Goal: Task Accomplishment & Management: Use online tool/utility

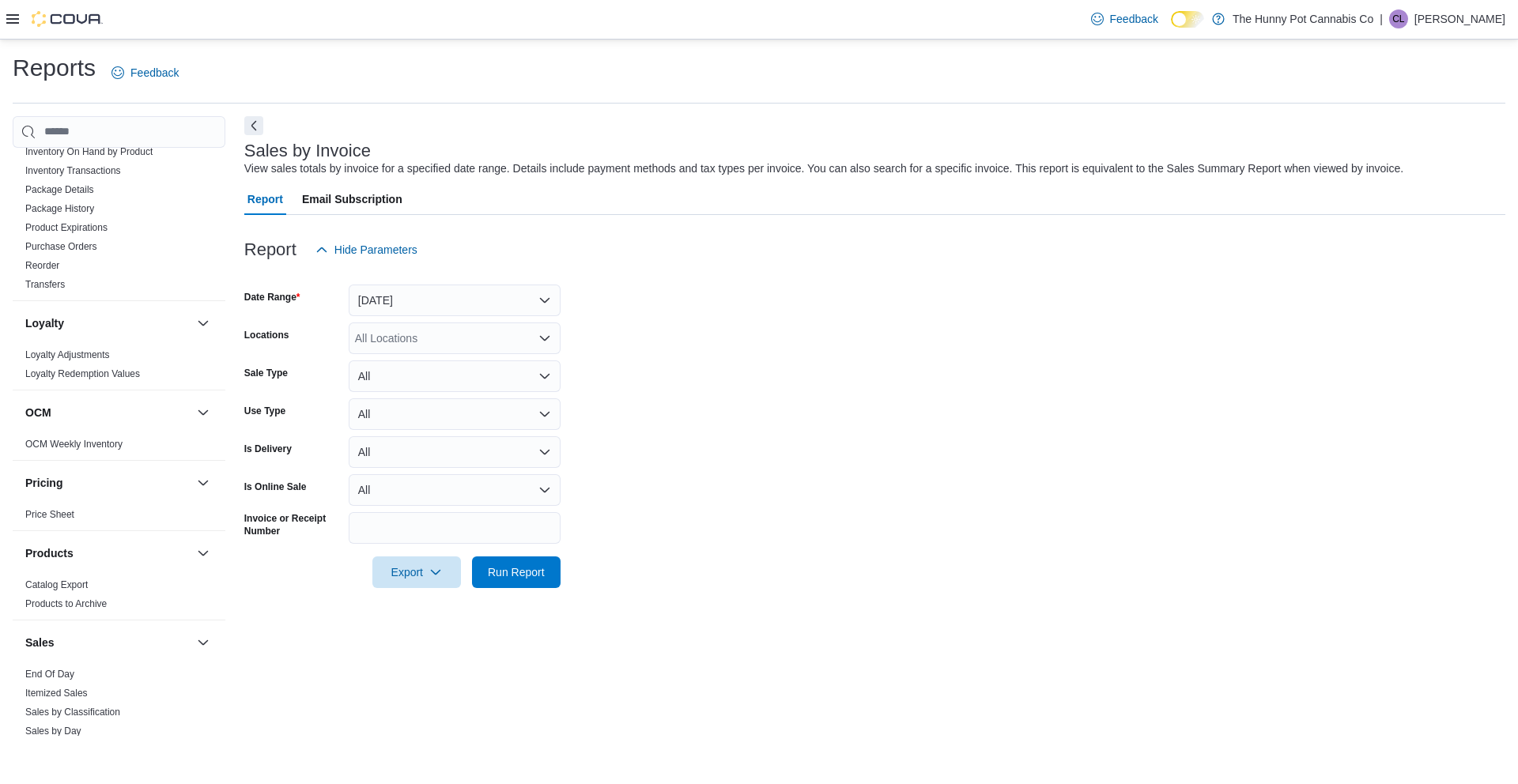
scroll to position [936, 0]
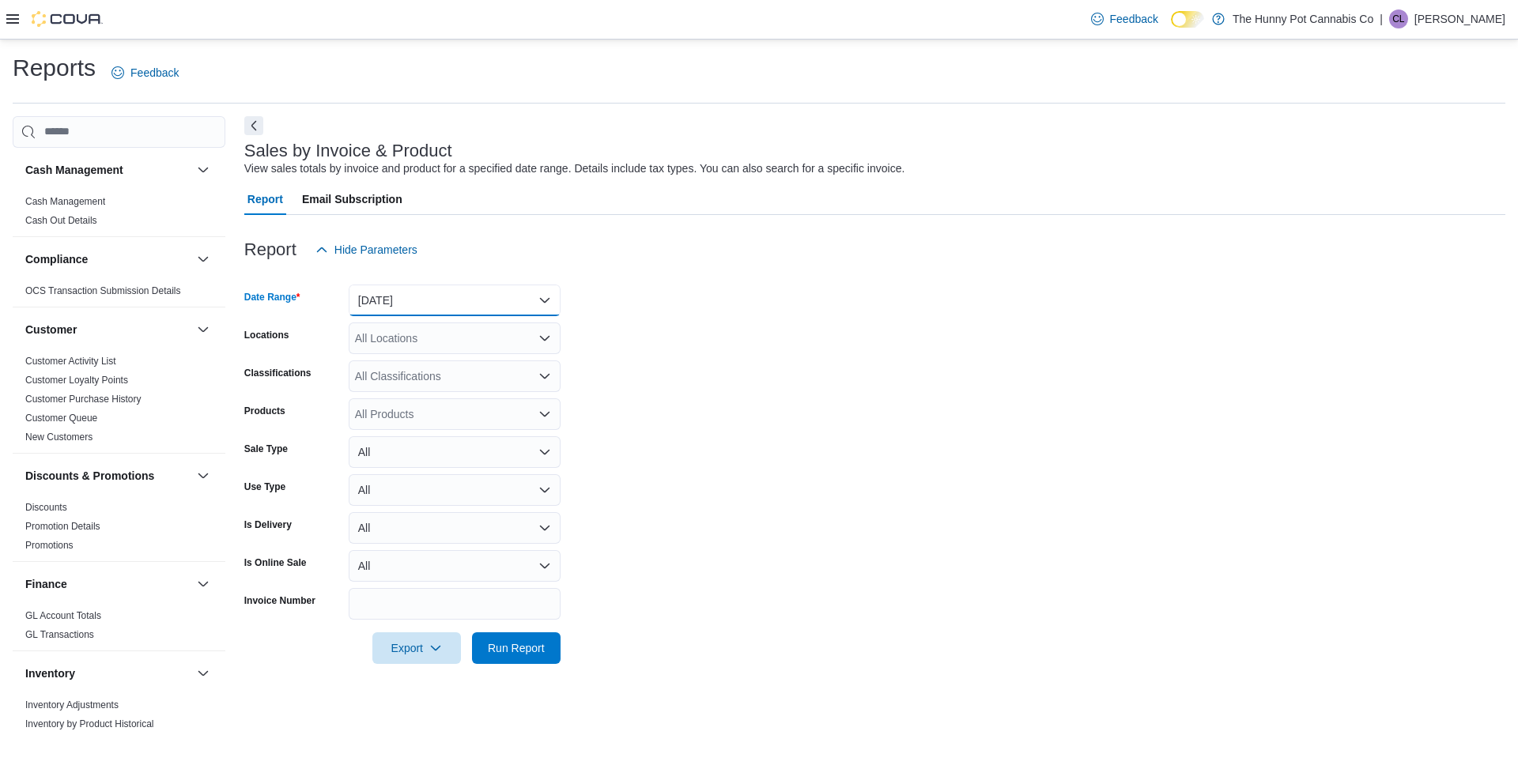
click at [425, 299] on button "[DATE]" at bounding box center [454, 300] width 212 height 32
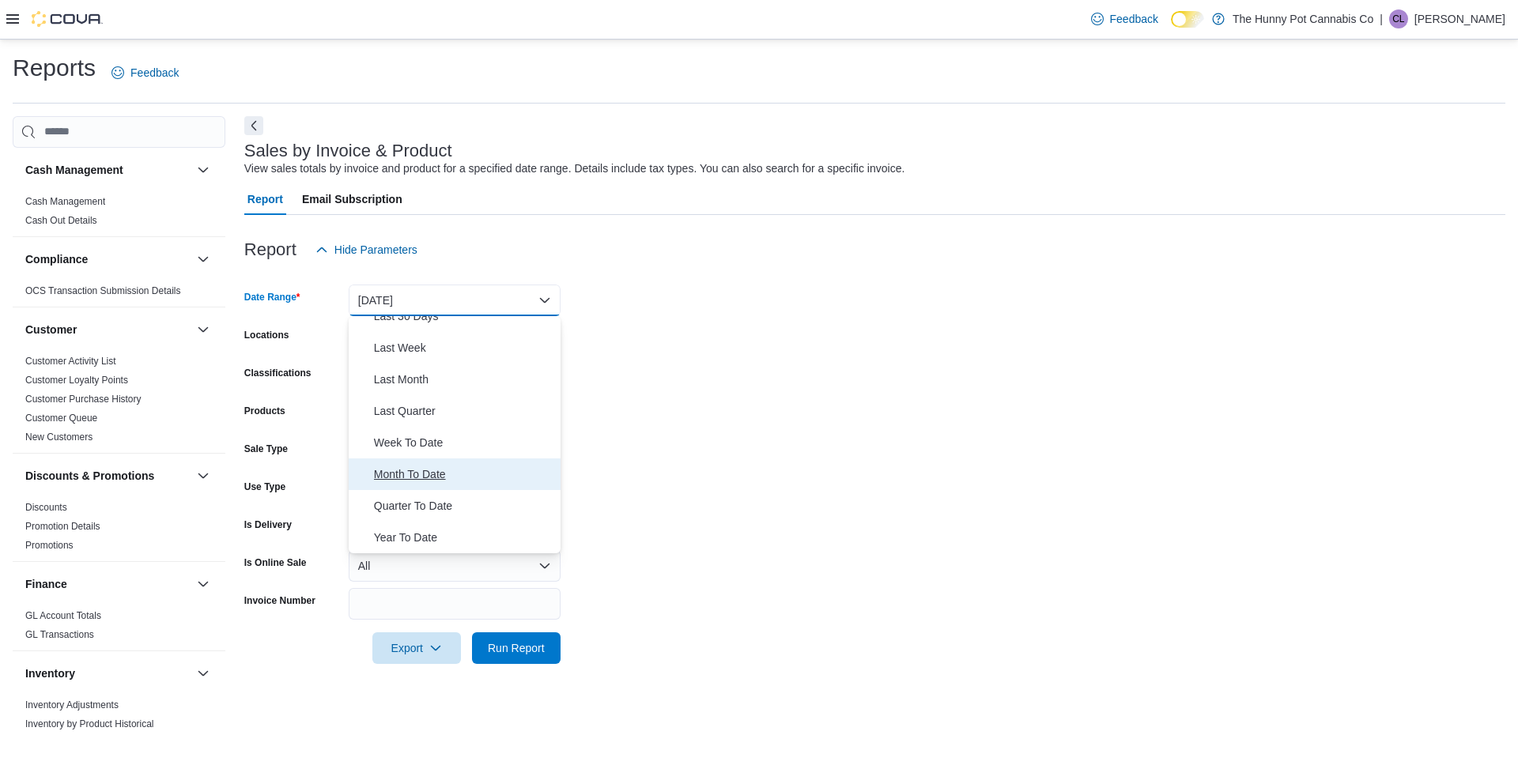
click at [403, 475] on span "Month To Date" at bounding box center [464, 474] width 180 height 19
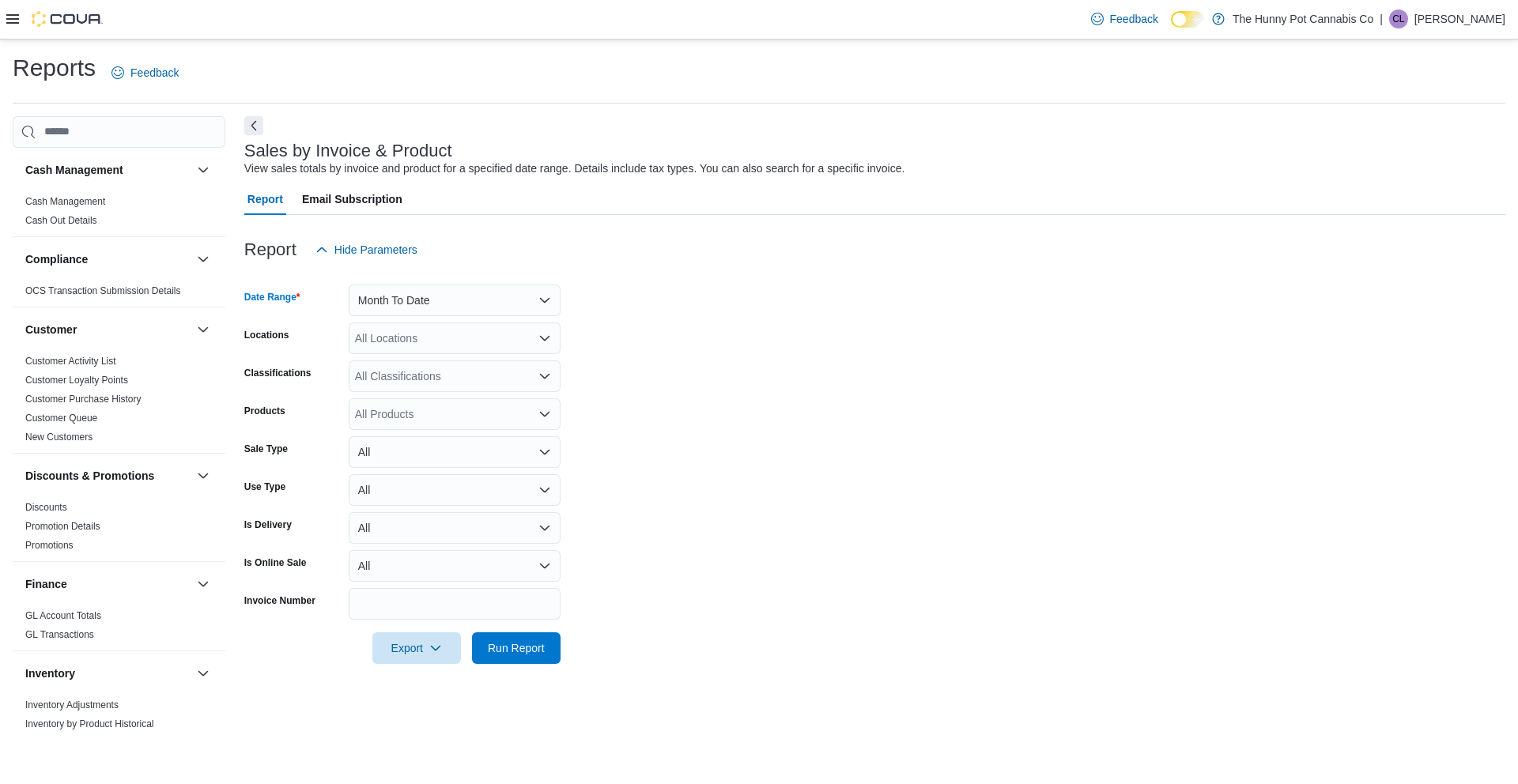
click at [432, 353] on div "All Locations" at bounding box center [454, 338] width 212 height 32
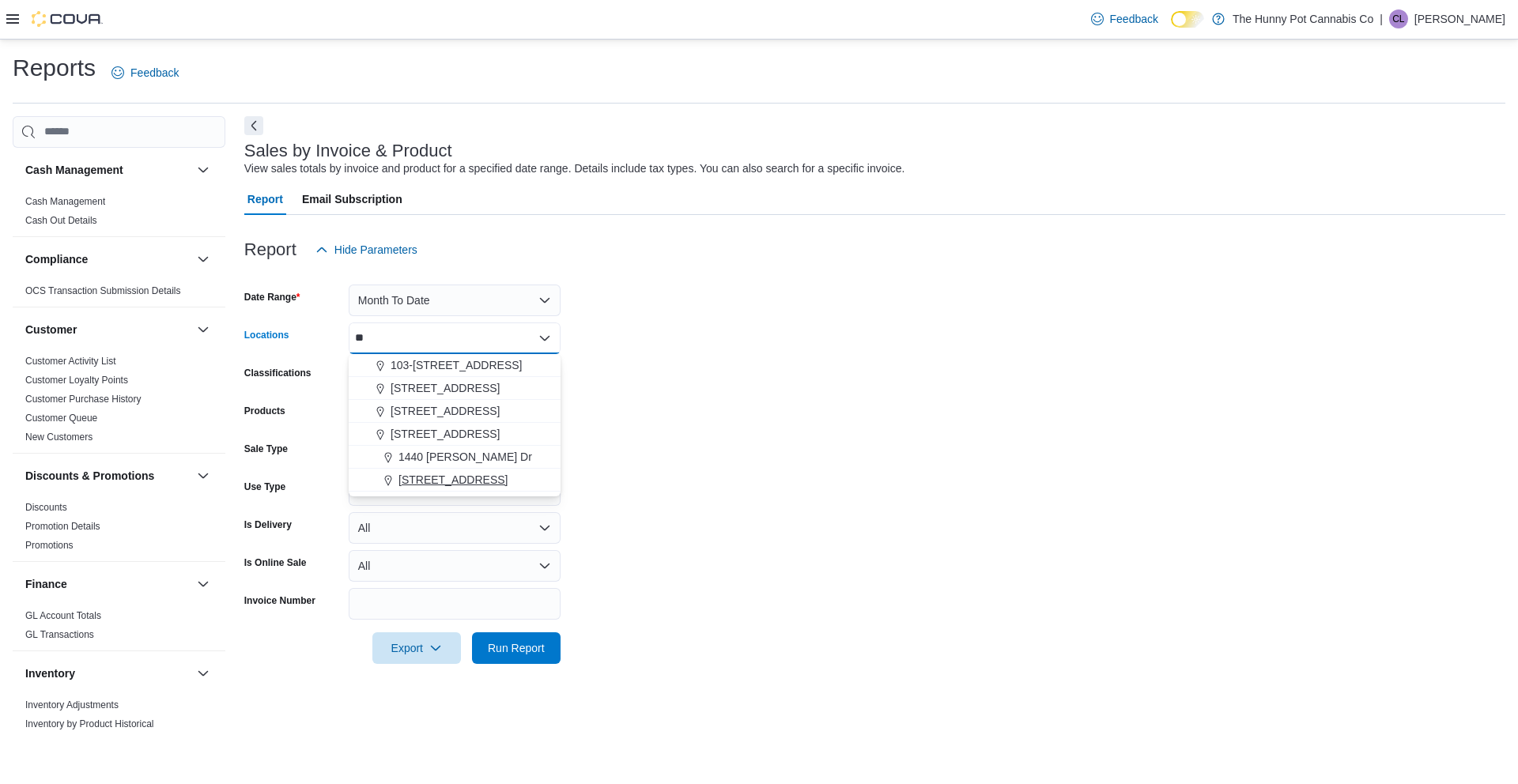
type input "**"
click at [441, 484] on span "40 Centennial Pkwy" at bounding box center [452, 480] width 109 height 16
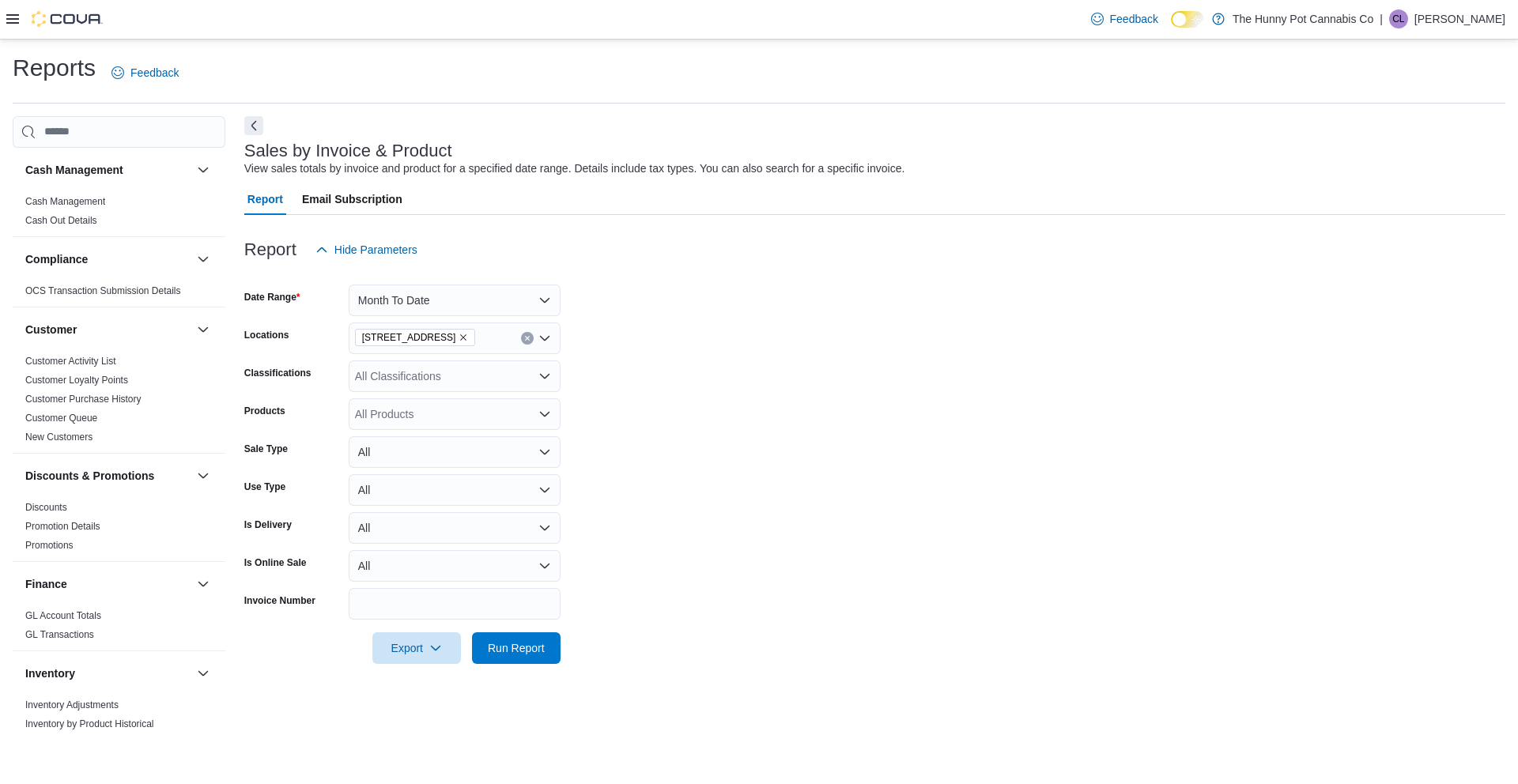
click at [652, 452] on form "Date Range Month To Date Locations 40 Centennial Pkwy Classifications All Class…" at bounding box center [874, 465] width 1261 height 398
click at [409, 380] on div "All Classifications" at bounding box center [454, 376] width 212 height 32
type input "*****"
click at [439, 409] on div "Lighters" at bounding box center [454, 402] width 193 height 16
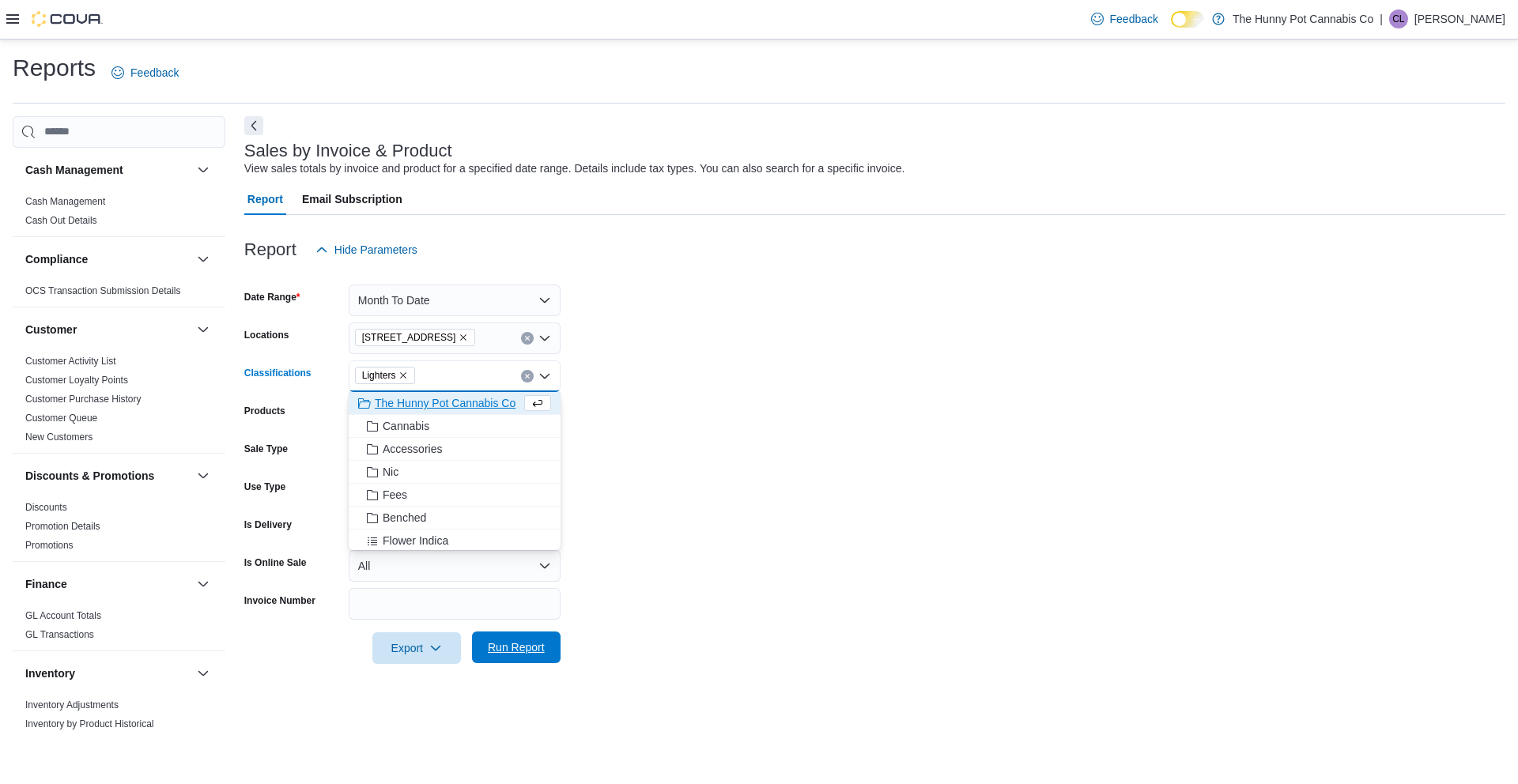
click at [525, 655] on span "Run Report" at bounding box center [516, 647] width 57 height 16
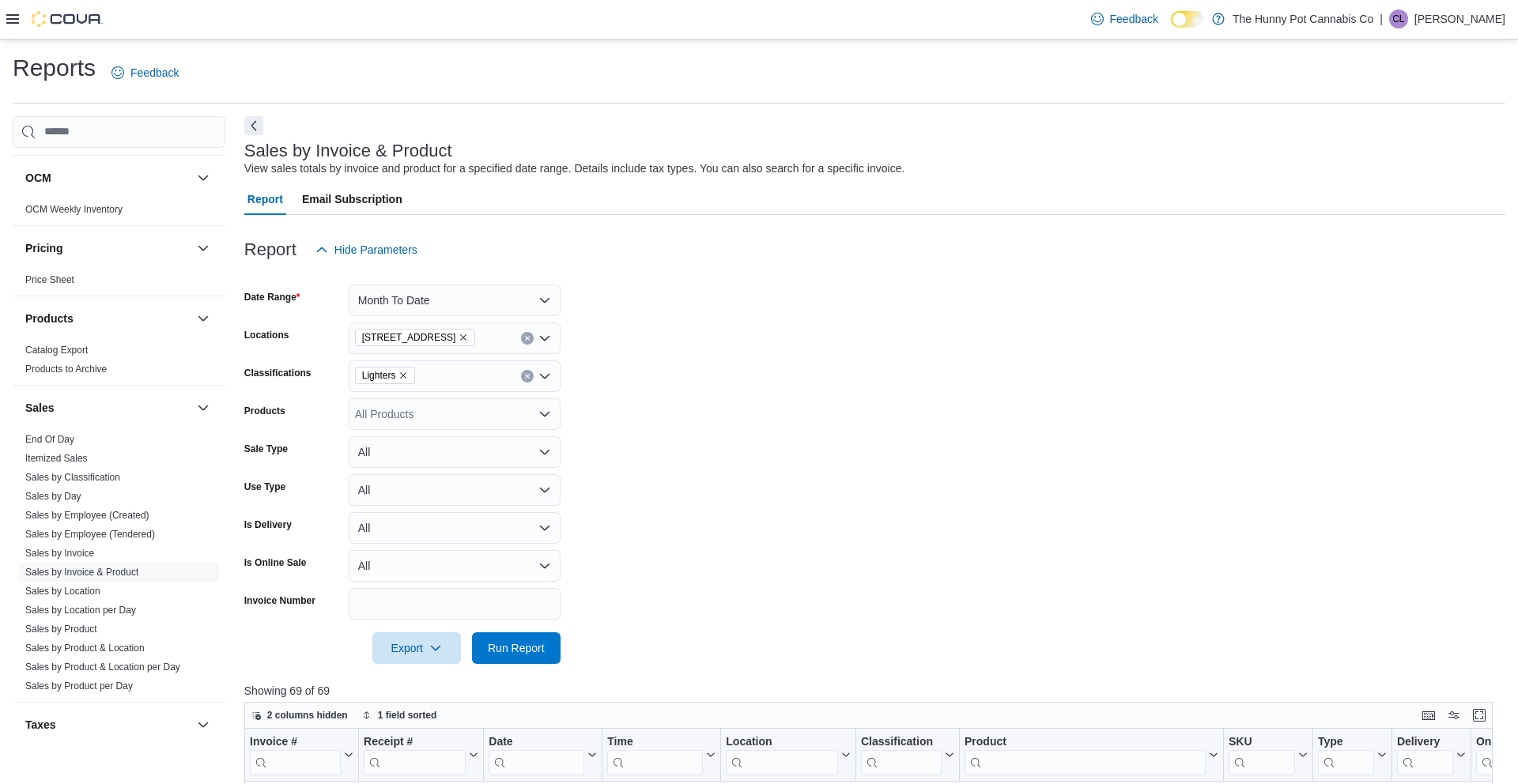
scroll to position [865, 0]
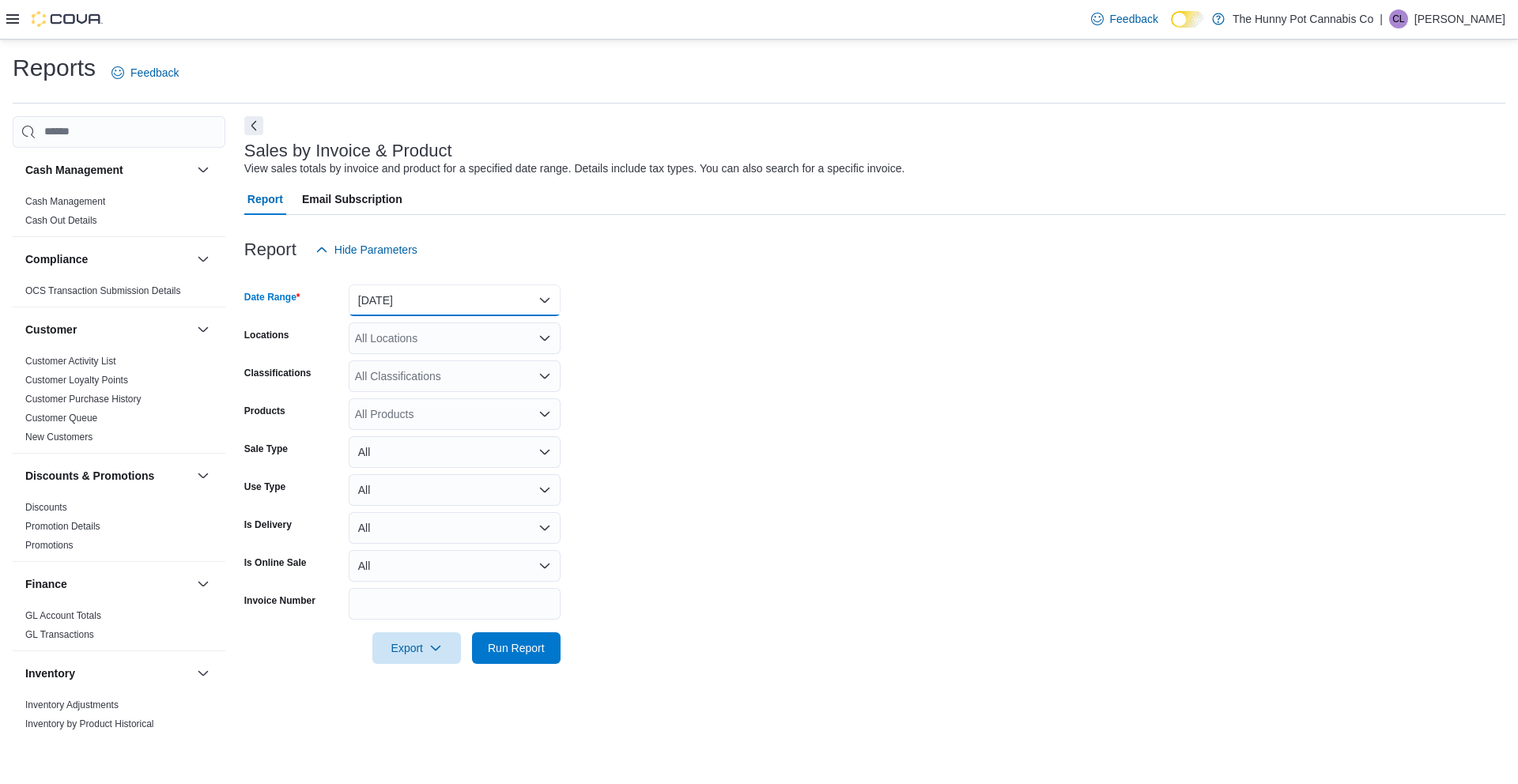
click at [436, 299] on button "[DATE]" at bounding box center [454, 300] width 212 height 32
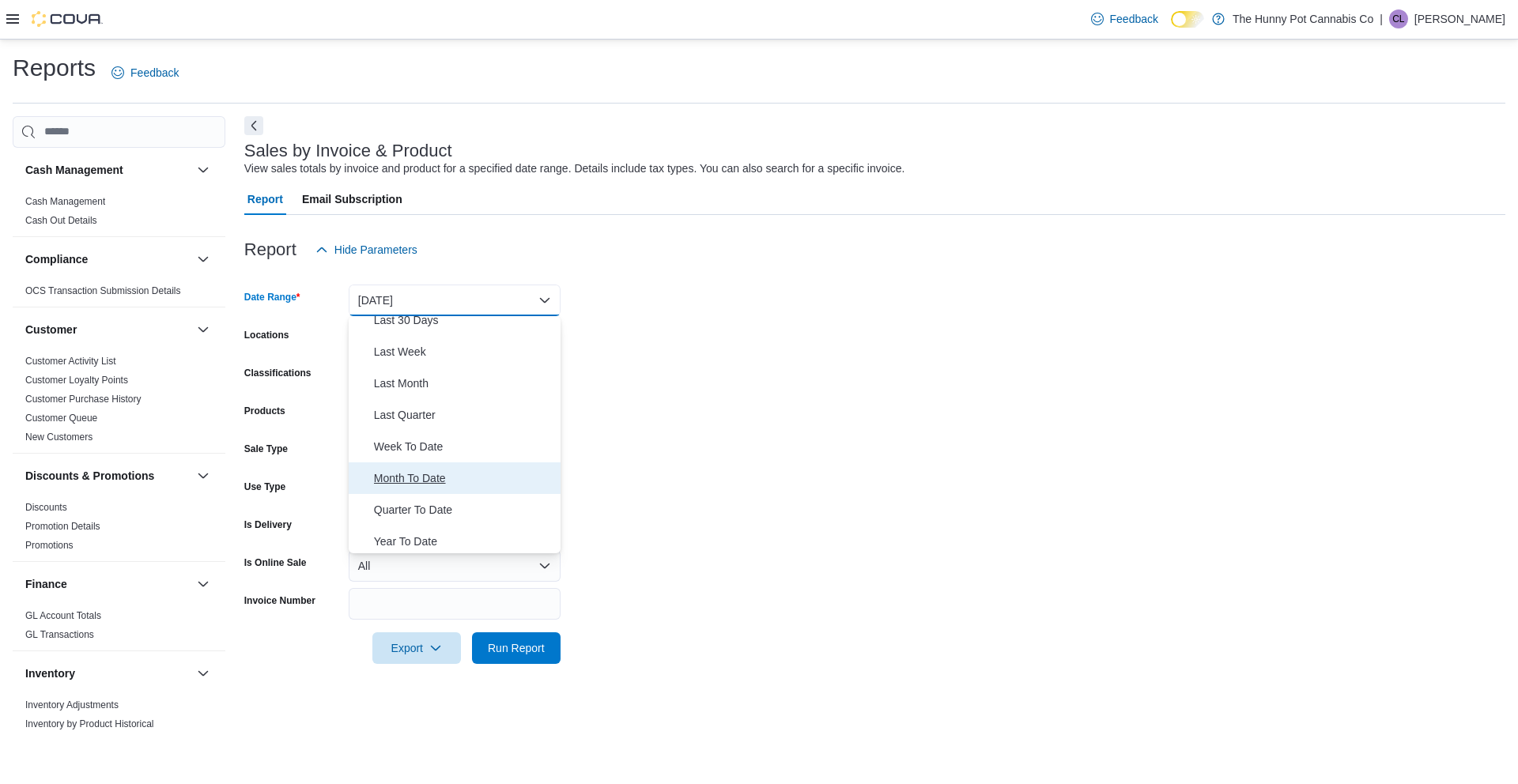
click at [435, 484] on span "Month To Date" at bounding box center [464, 478] width 180 height 19
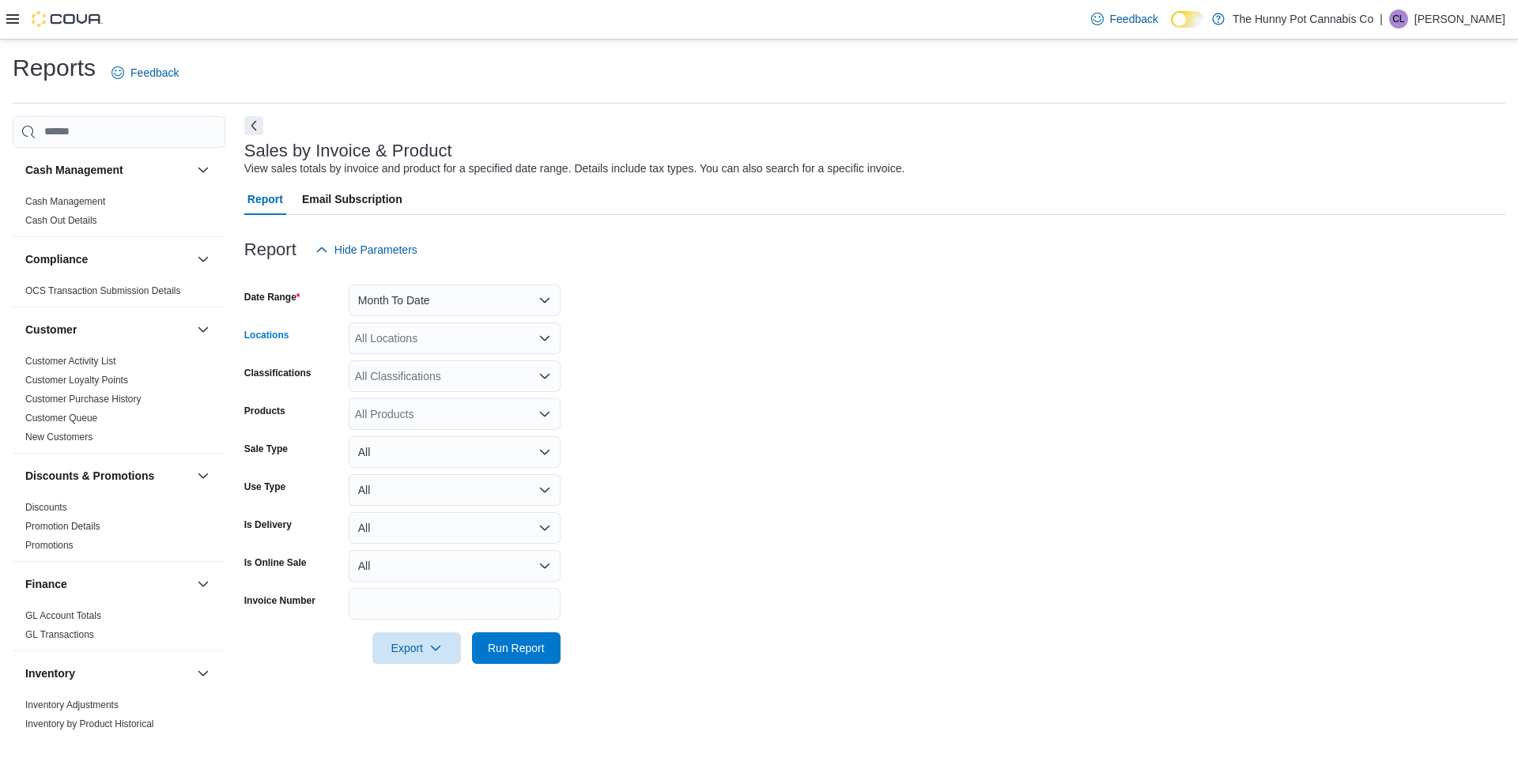
click at [434, 340] on div "All Locations" at bounding box center [454, 338] width 212 height 32
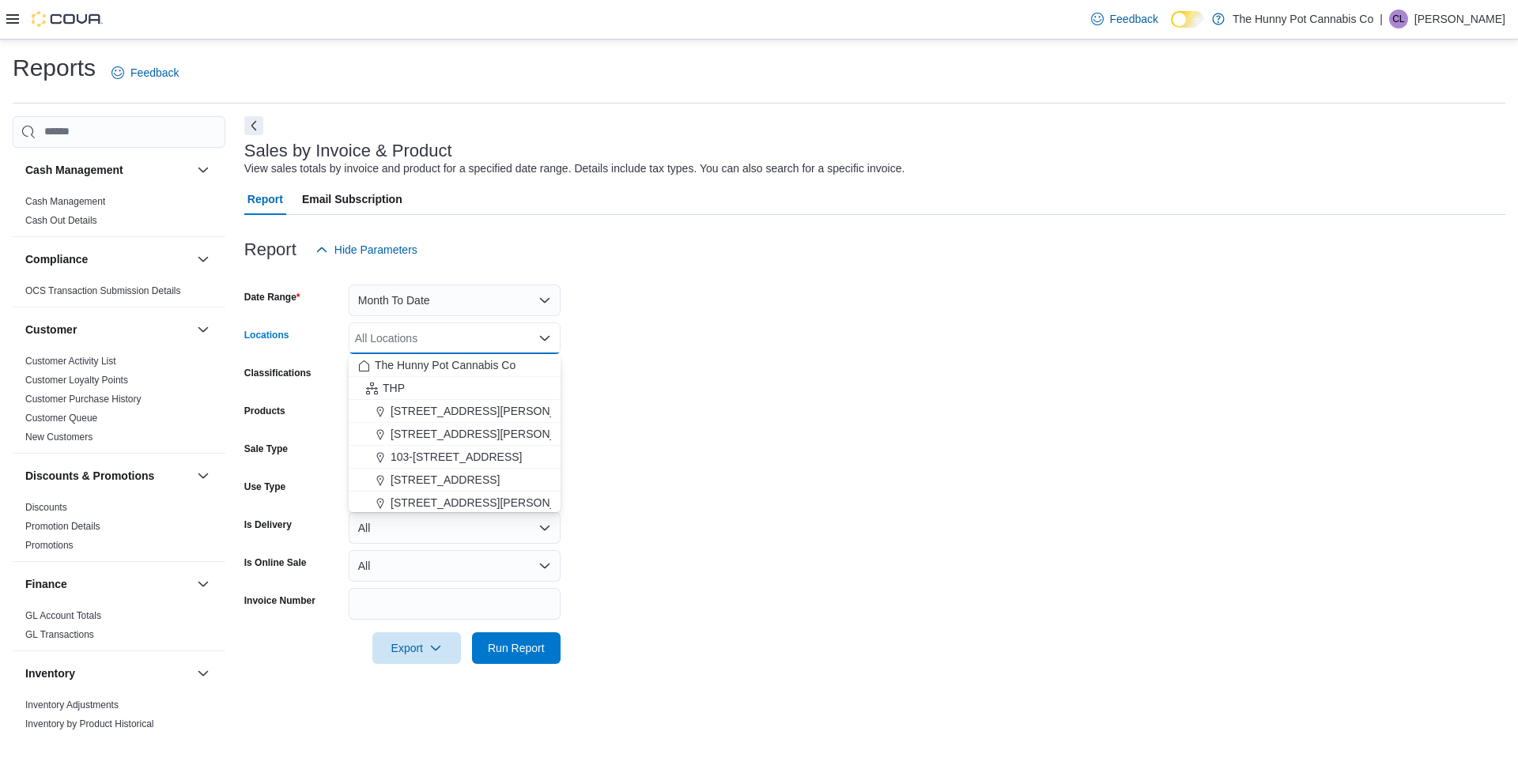
click at [562, 336] on form "Date Range Month To Date Locations All Locations Combo box. Selected. Combo box…" at bounding box center [874, 465] width 1261 height 398
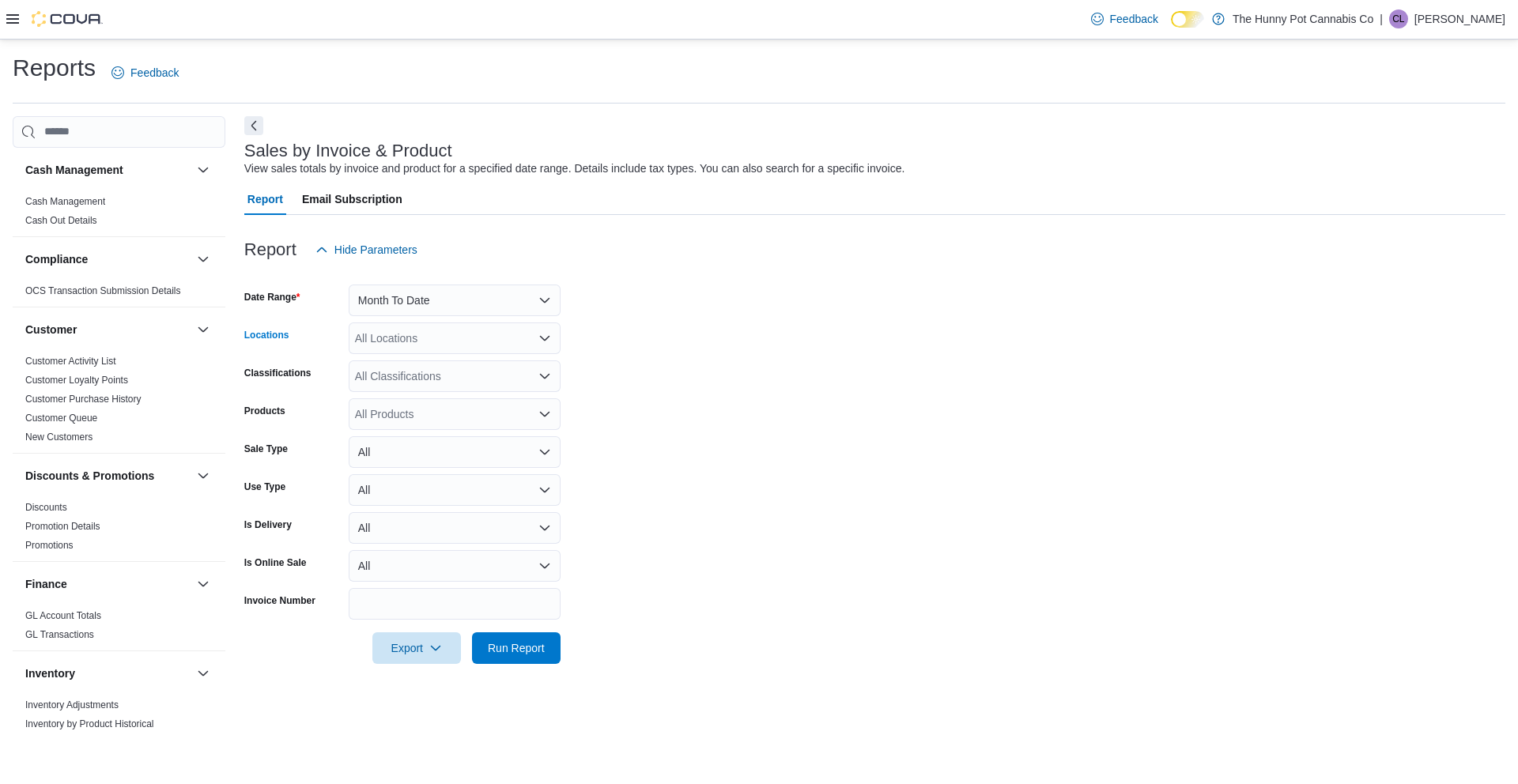
click at [495, 343] on div "All Locations" at bounding box center [454, 338] width 212 height 32
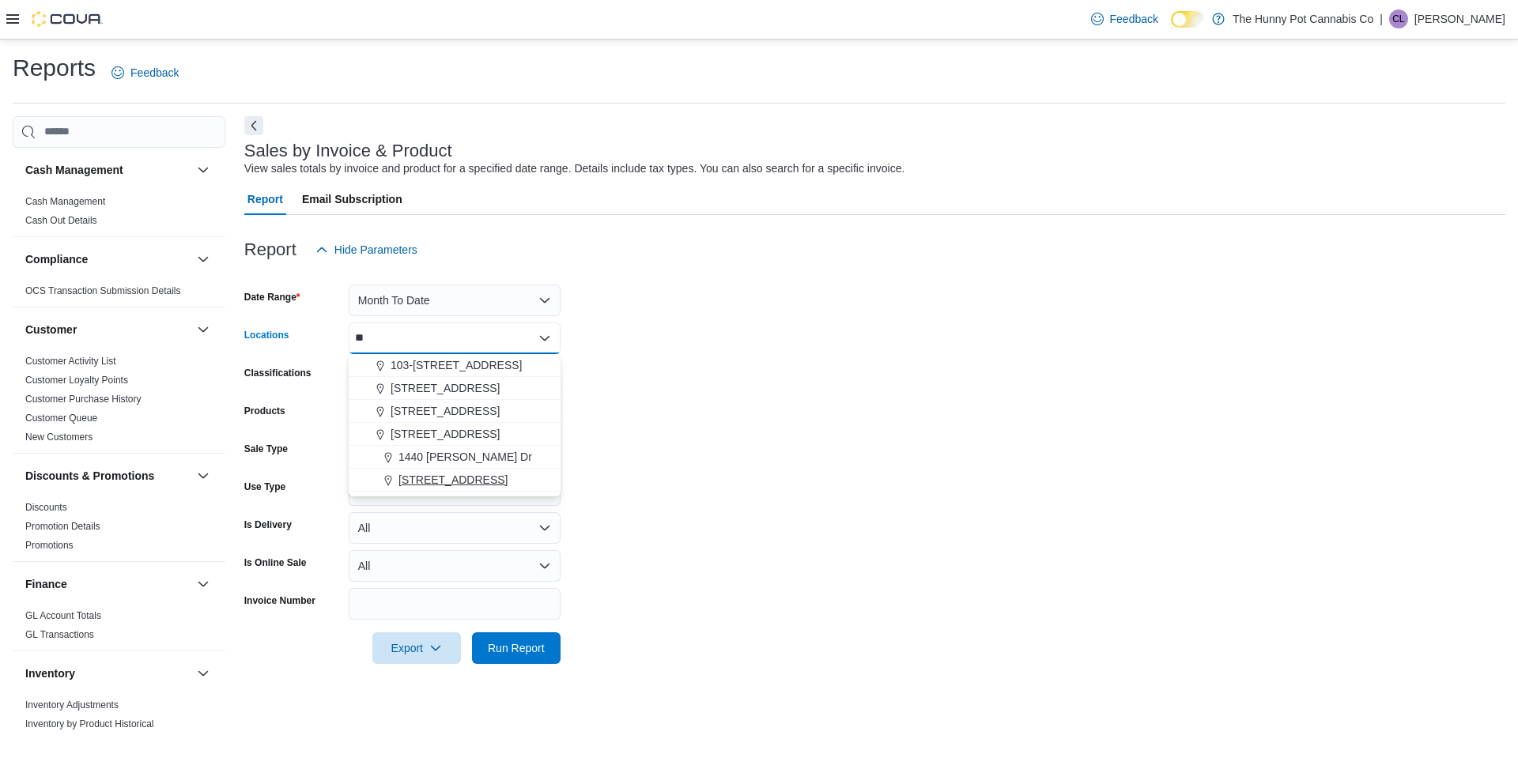
type input "**"
click at [461, 483] on span "[STREET_ADDRESS]" at bounding box center [452, 480] width 109 height 16
click at [573, 394] on form "Date Range Month To Date Locations 40 Centennial Pkwy Combo box. Selected. 40 C…" at bounding box center [874, 465] width 1261 height 398
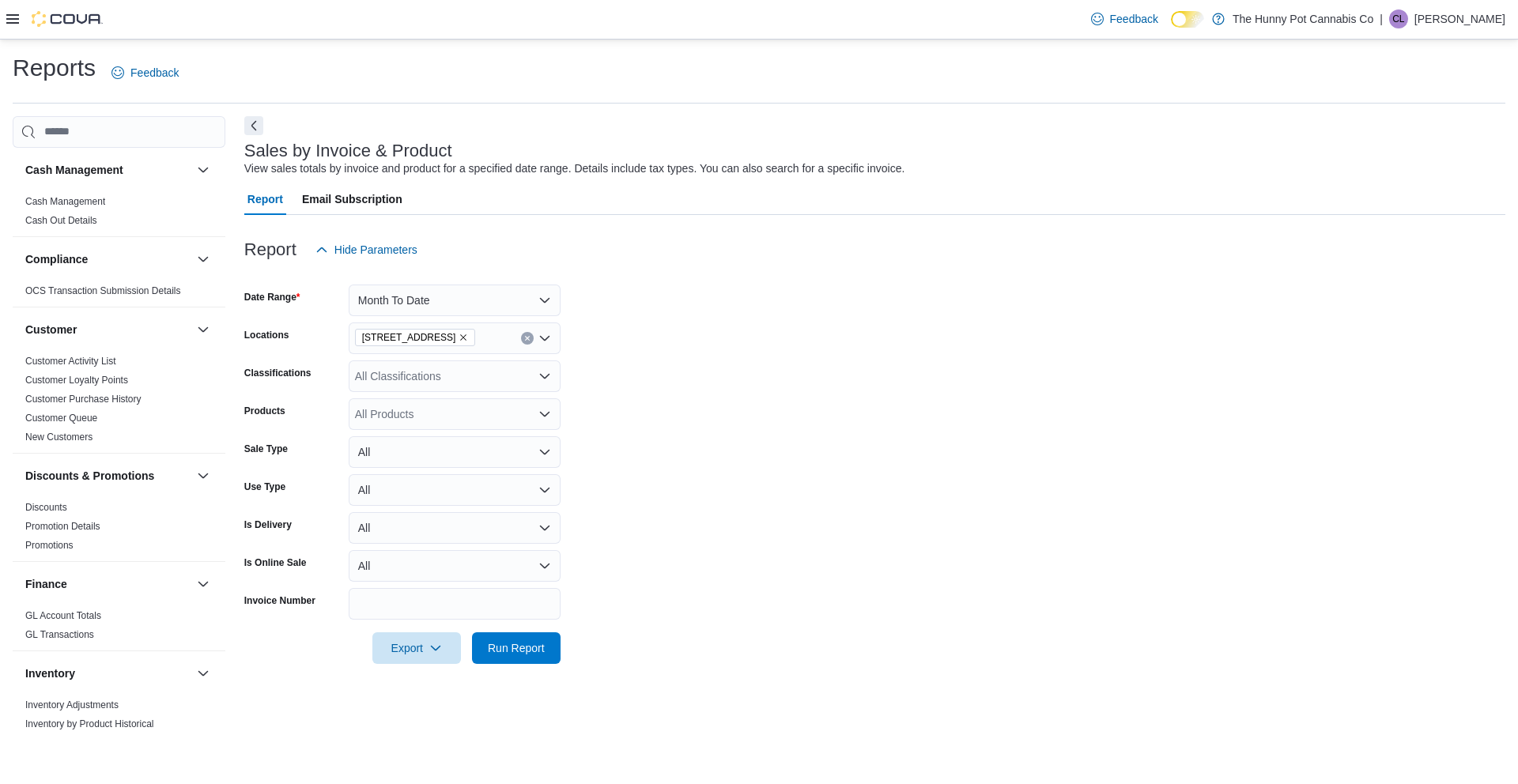
click at [436, 386] on div "All Classifications" at bounding box center [454, 376] width 212 height 32
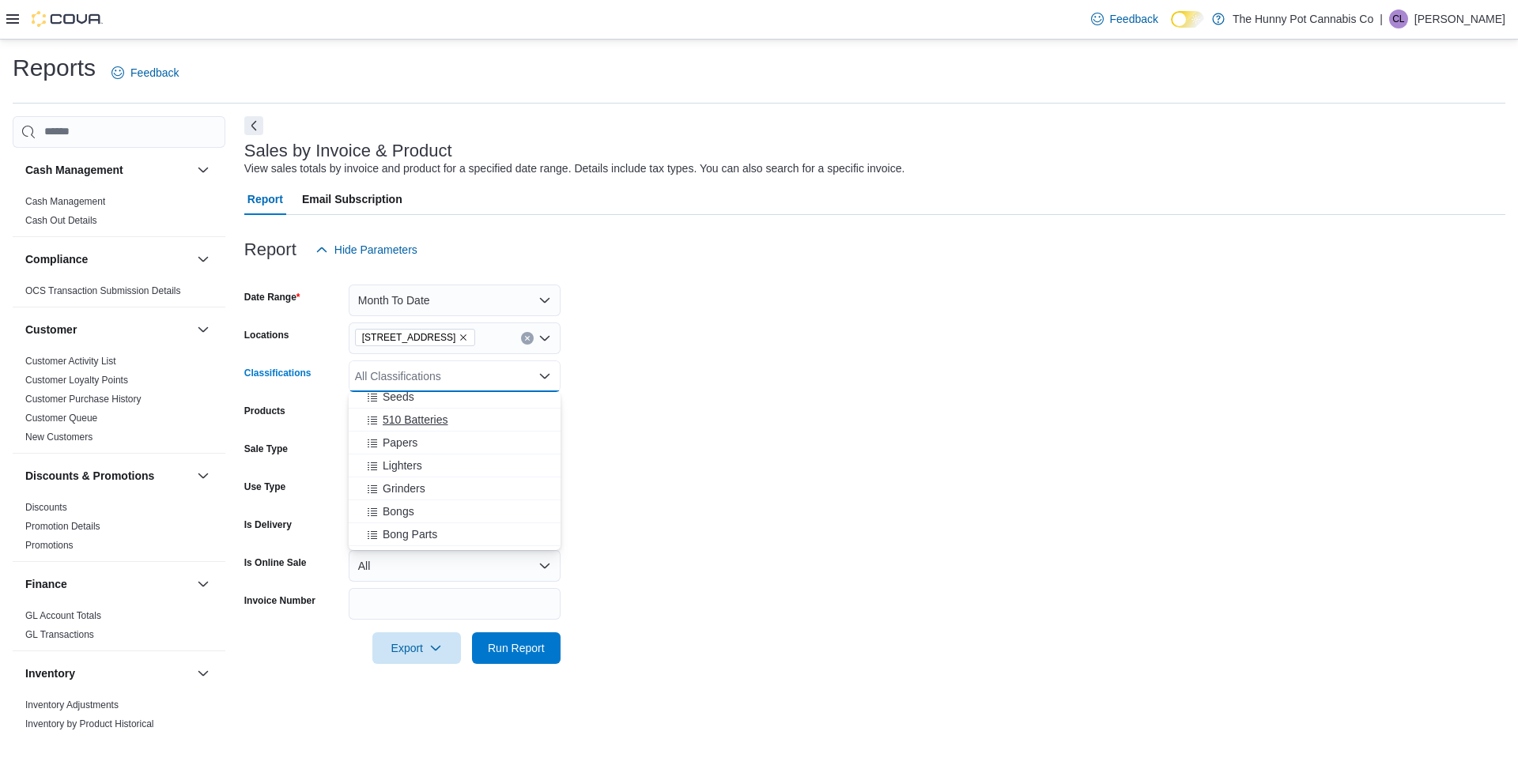
click at [431, 424] on span "510 Batteries" at bounding box center [415, 419] width 66 height 16
click at [417, 428] on button "Papers" at bounding box center [454, 420] width 212 height 23
click at [398, 454] on button "Lighters" at bounding box center [454, 444] width 212 height 23
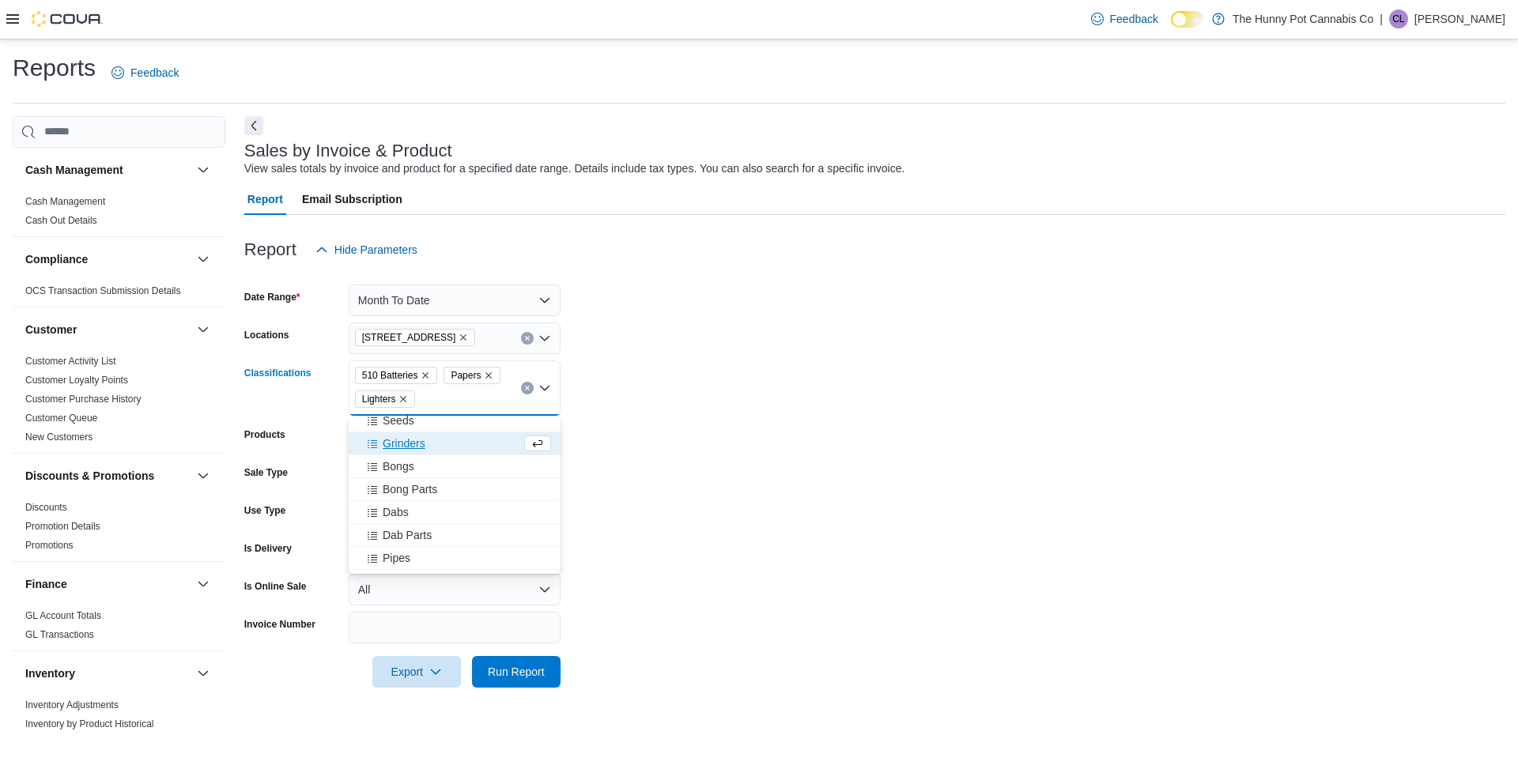
click at [397, 454] on button "Grinders" at bounding box center [454, 444] width 212 height 23
click at [397, 447] on span "Bongs" at bounding box center [398, 443] width 32 height 16
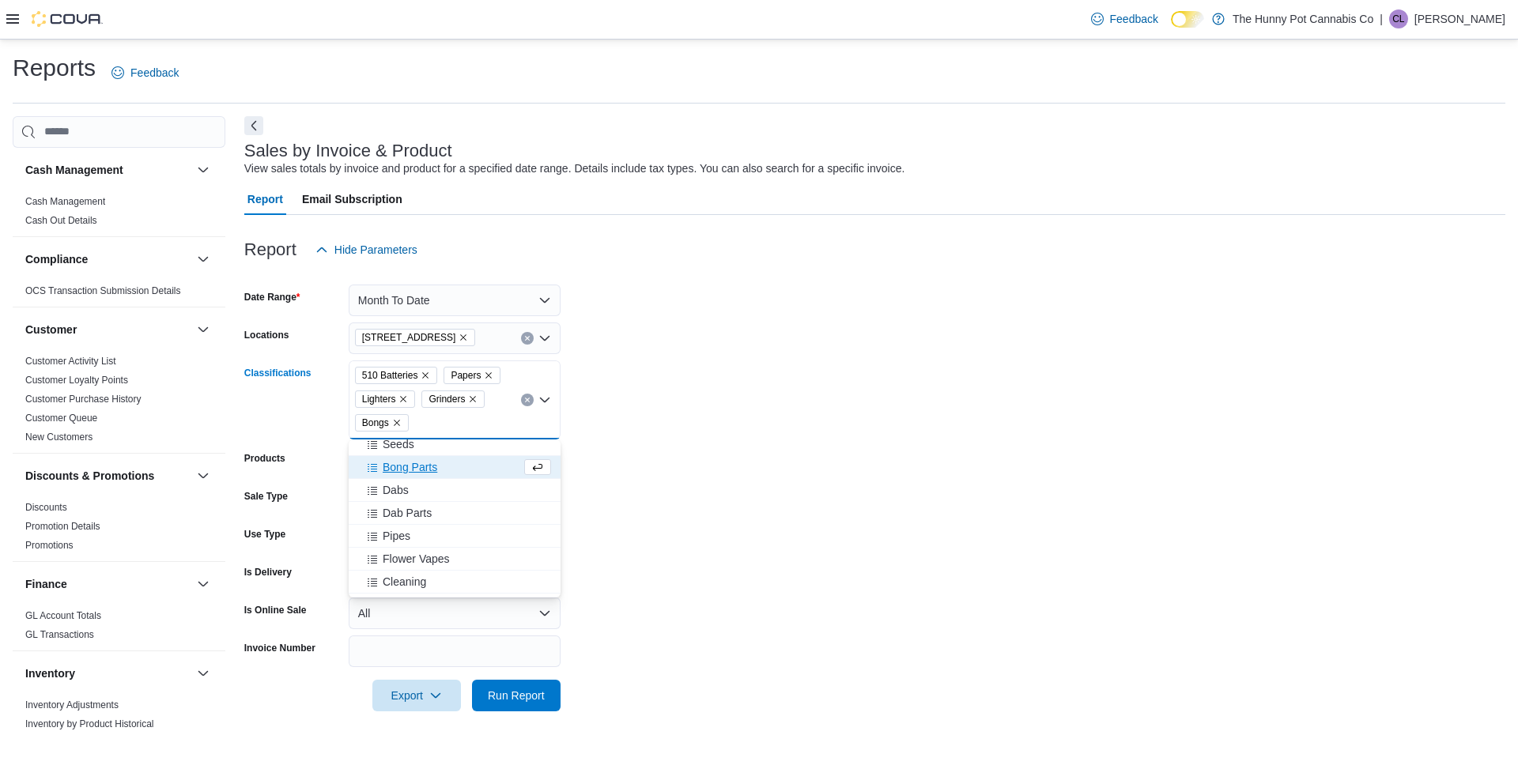
click at [393, 462] on span "Bong Parts" at bounding box center [410, 466] width 55 height 16
click at [394, 470] on span "Dabs" at bounding box center [395, 466] width 26 height 16
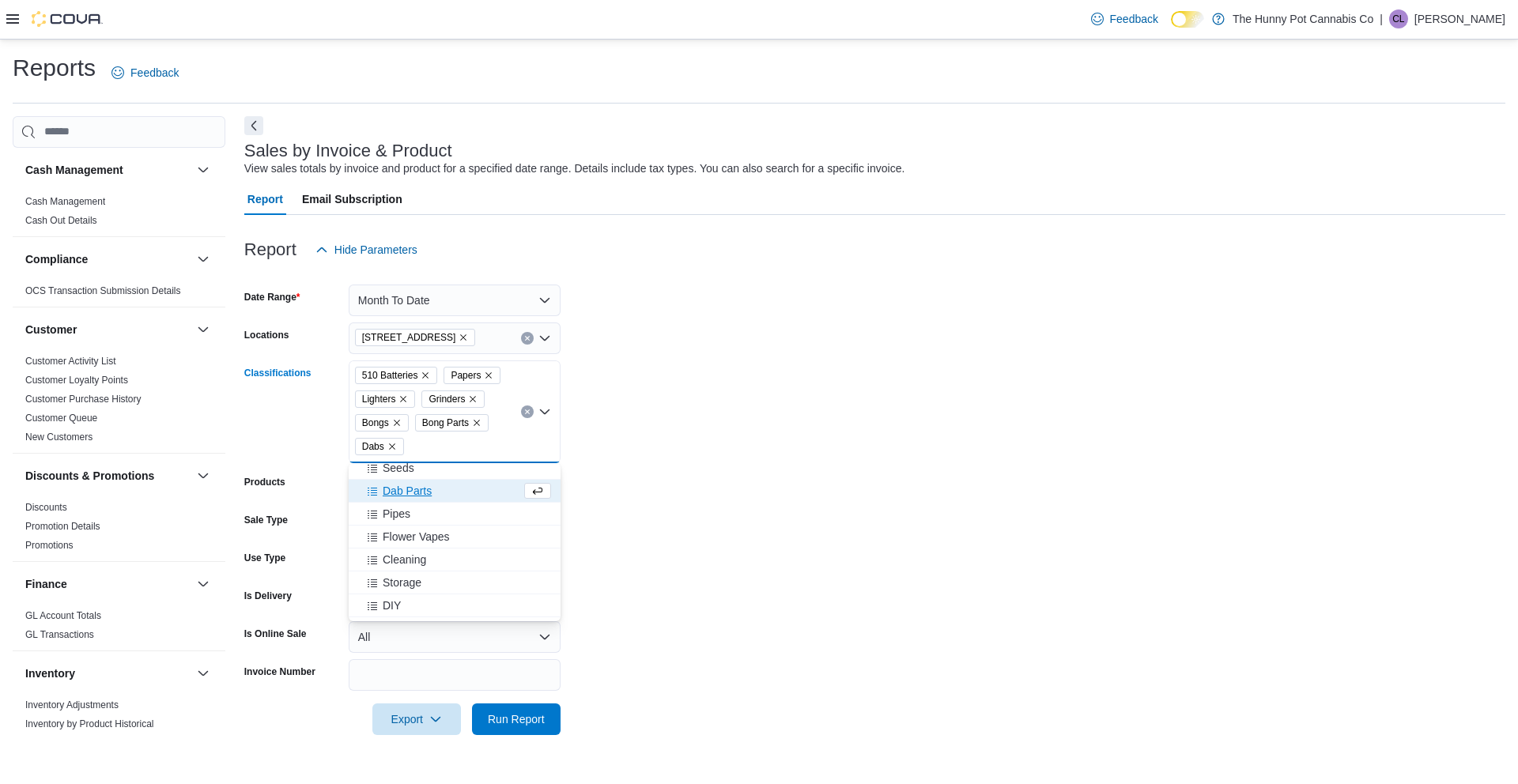
click at [391, 485] on span "Dab Parts" at bounding box center [407, 490] width 49 height 16
click at [391, 494] on span "Pipes" at bounding box center [396, 490] width 27 height 16
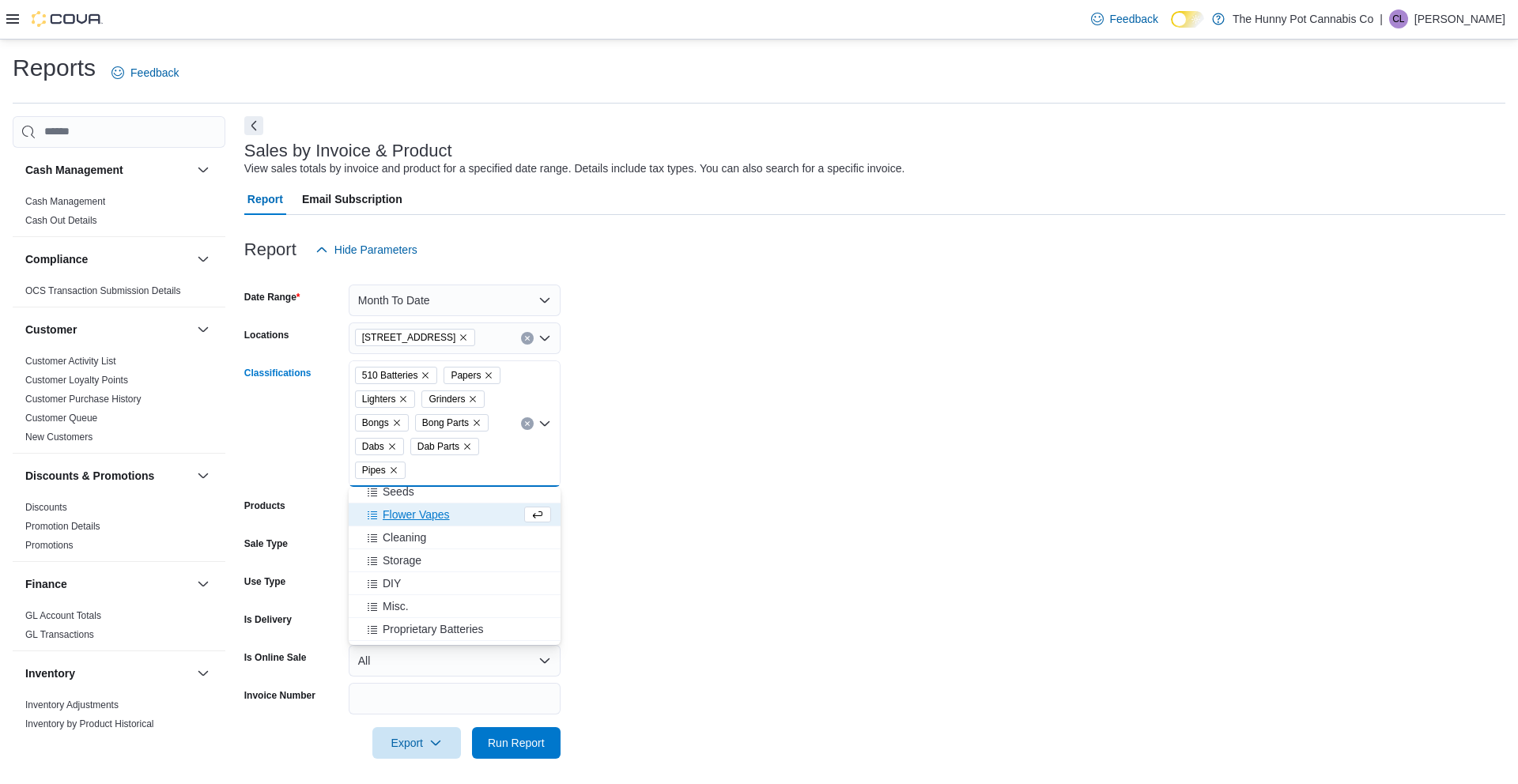
click at [392, 514] on span "Flower Vapes" at bounding box center [416, 514] width 67 height 16
click at [393, 522] on span "Cleaning" at bounding box center [404, 514] width 43 height 16
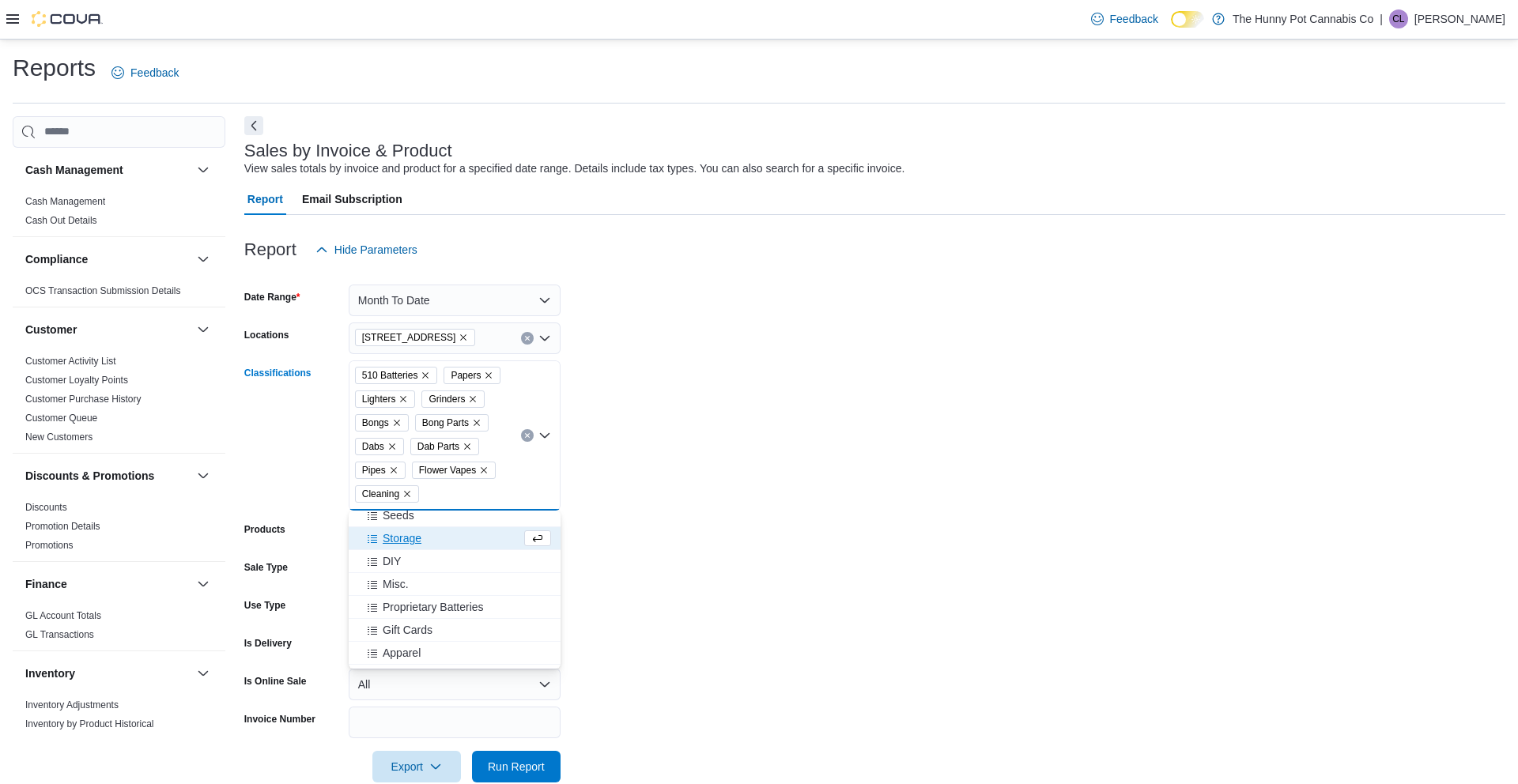
click at [396, 538] on span "Storage" at bounding box center [402, 538] width 39 height 16
click at [393, 543] on span "DIY" at bounding box center [392, 538] width 18 height 16
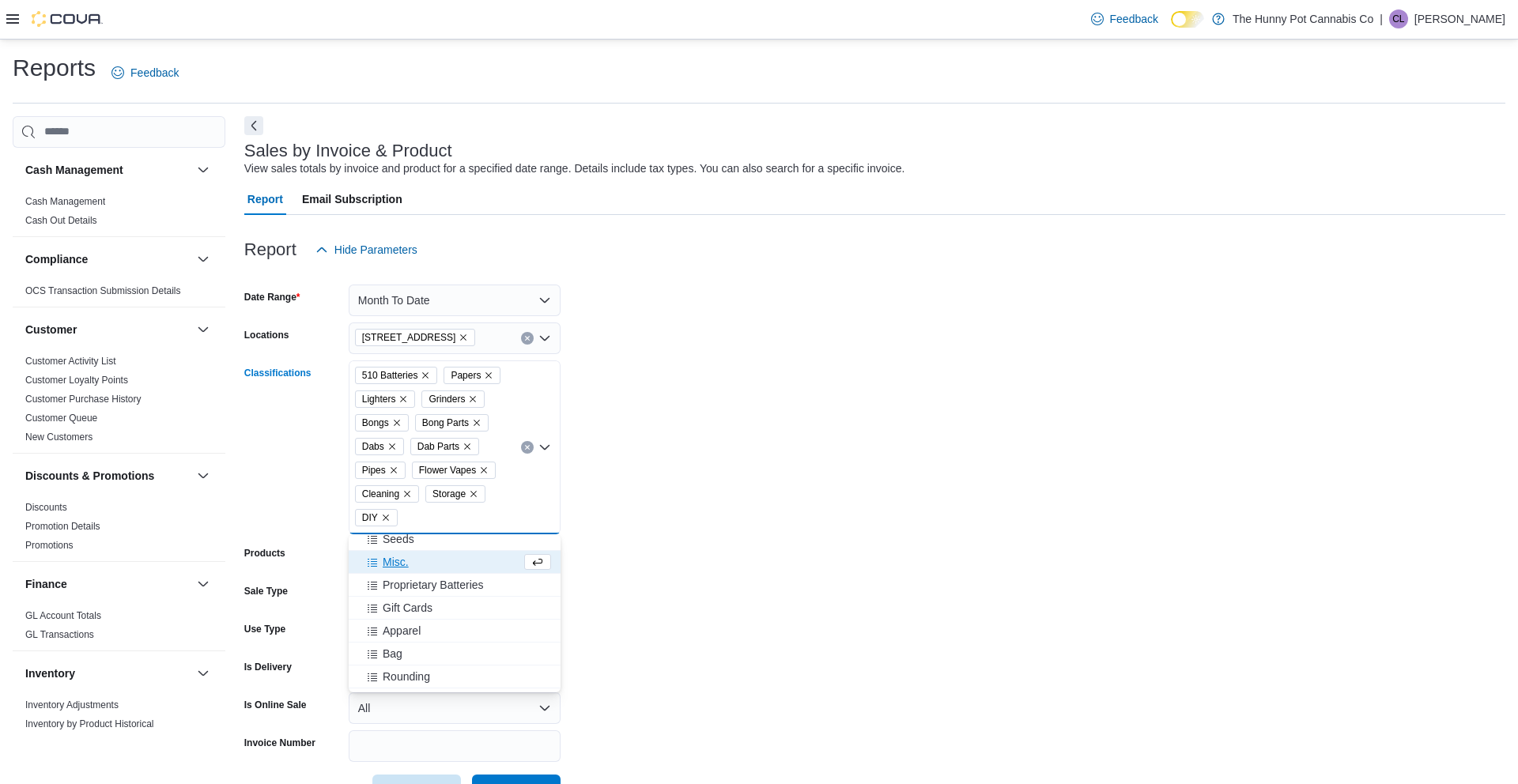
click at [396, 560] on span "Misc." at bounding box center [395, 562] width 26 height 16
click at [459, 559] on span "Proprietary Batteries" at bounding box center [433, 562] width 101 height 16
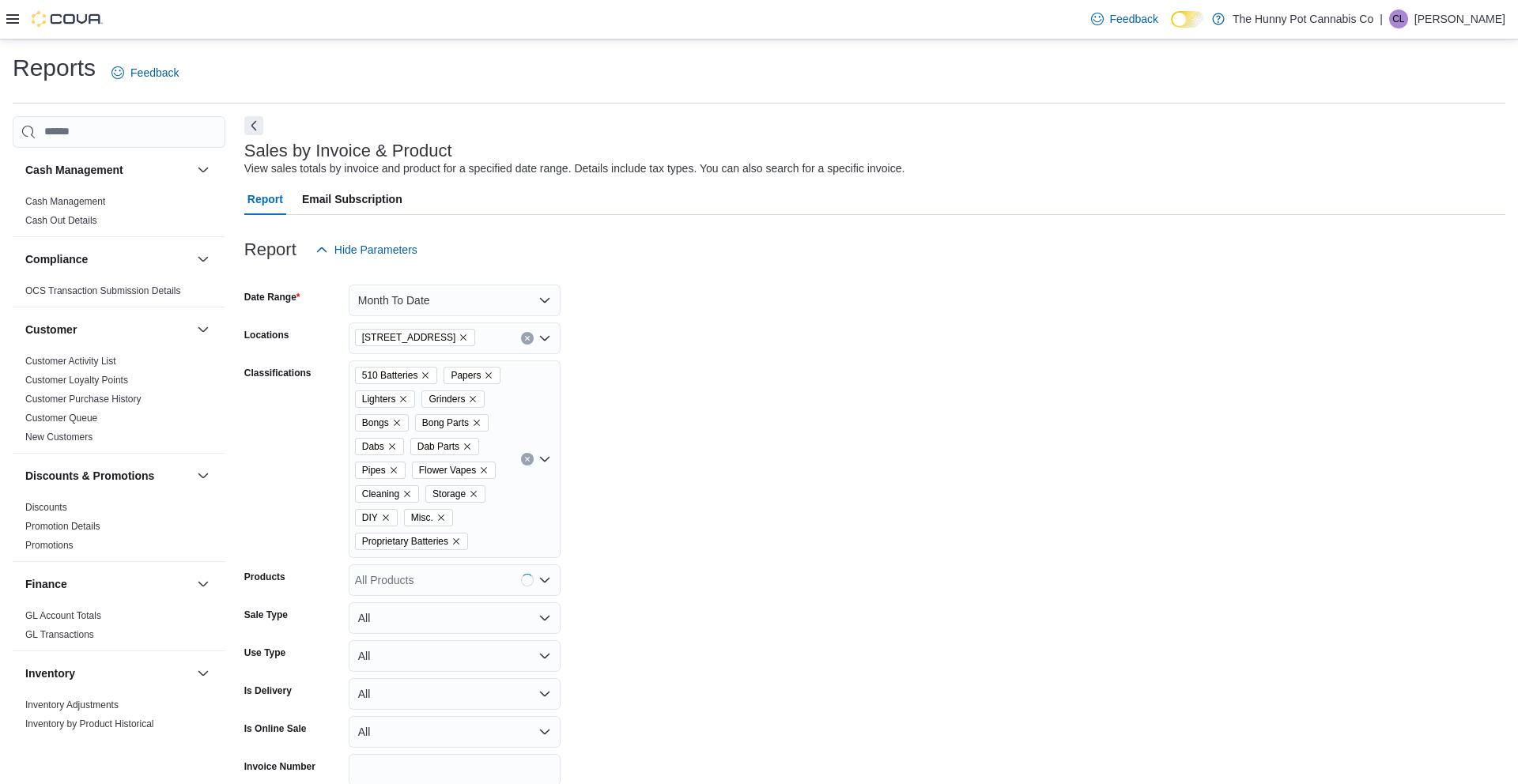
click at [711, 541] on form "Date Range Month To Date Locations 40 Centennial Pkwy Classifications 510 Batte…" at bounding box center [874, 548] width 1261 height 564
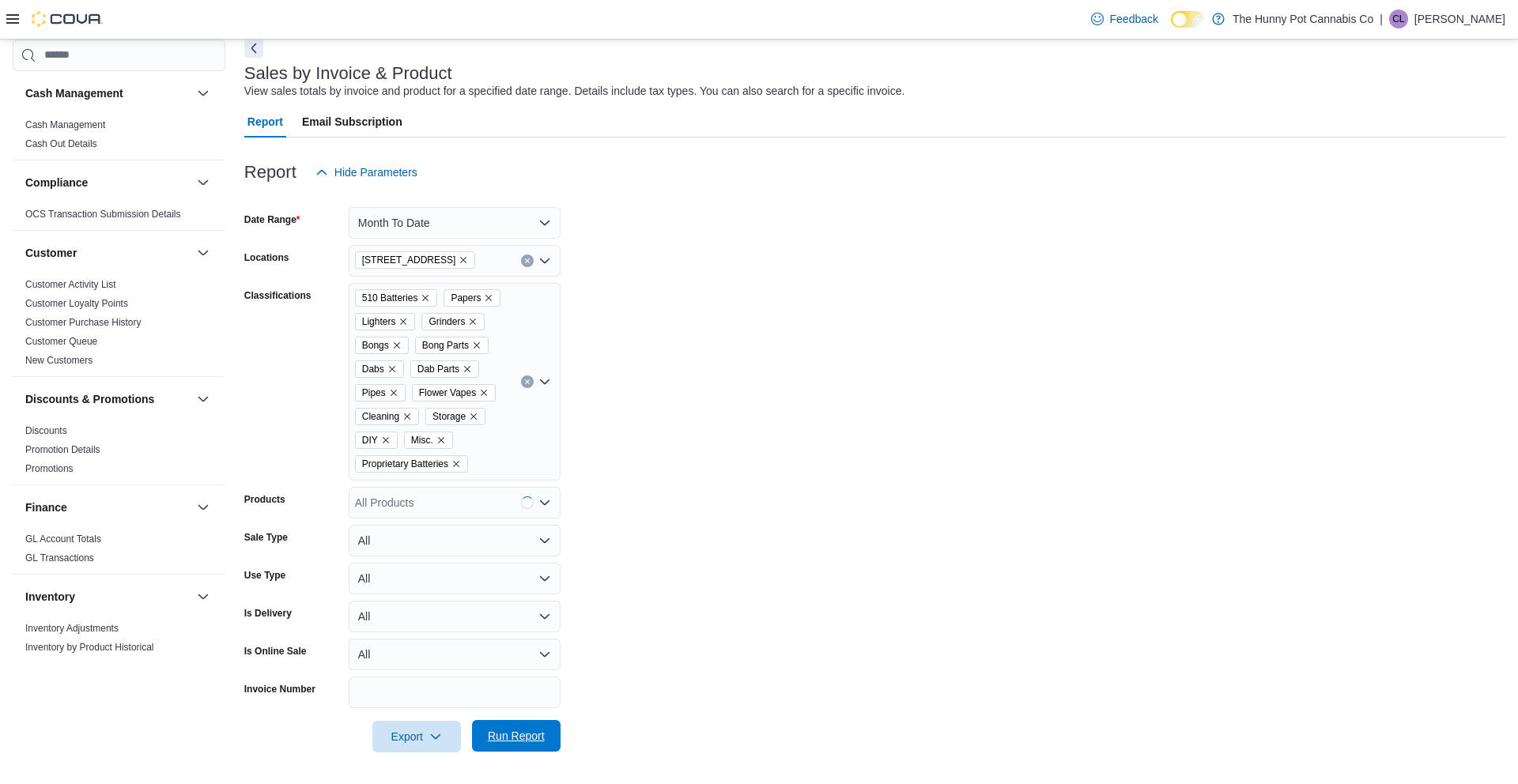
click at [553, 749] on button "Run Report" at bounding box center [516, 736] width 89 height 32
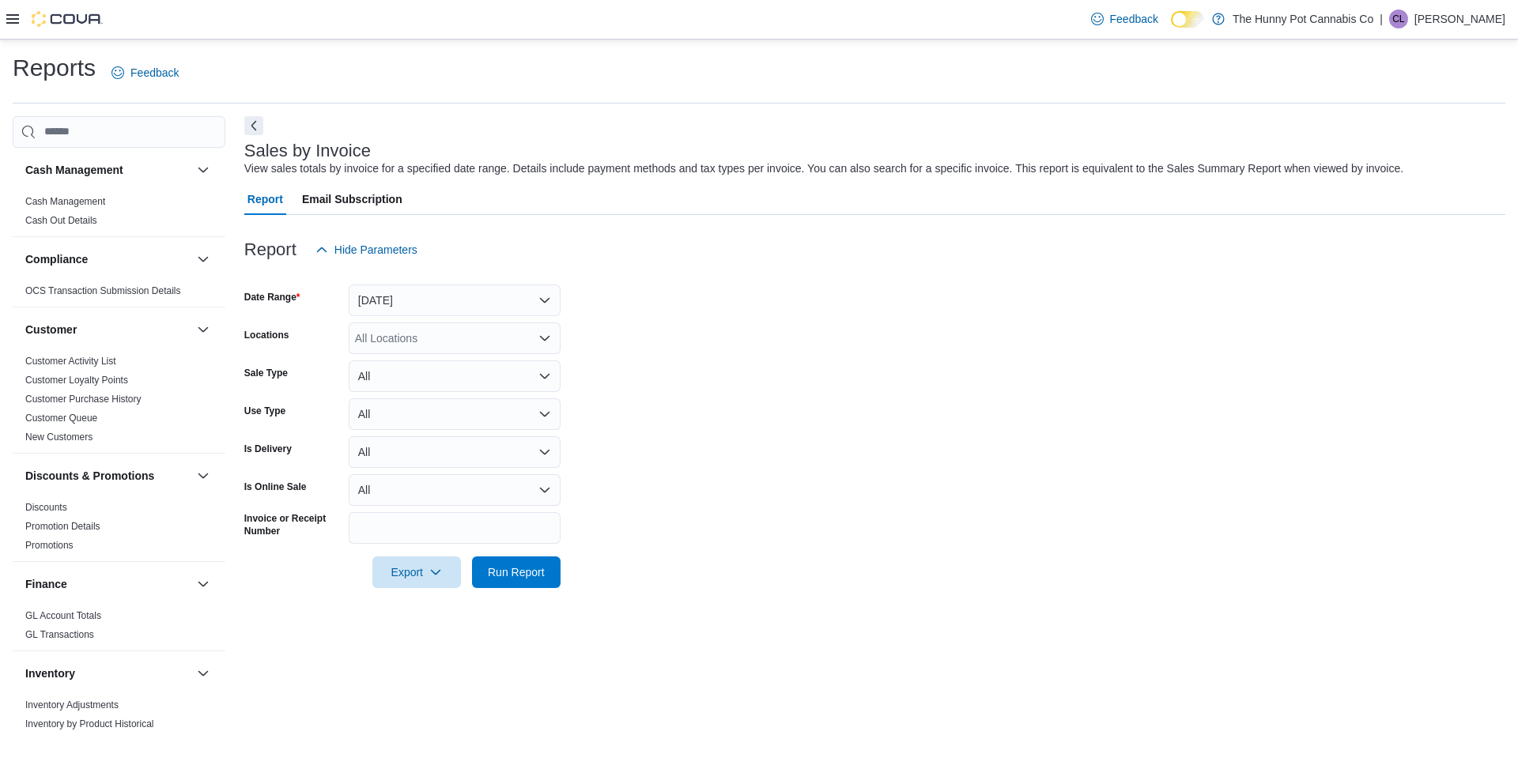
scroll to position [936, 0]
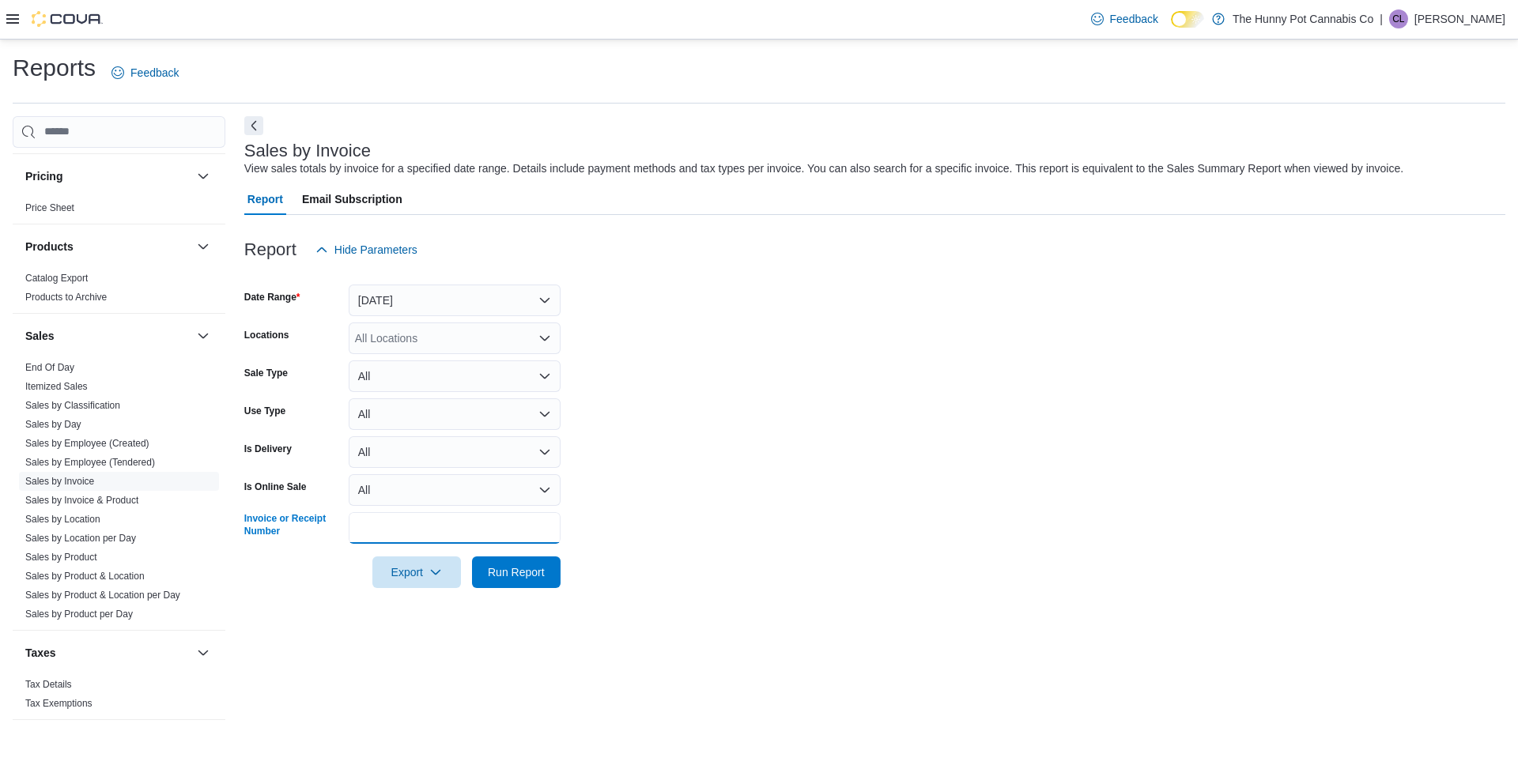
click at [417, 521] on input "Invoice or Receipt Number" at bounding box center [454, 528] width 212 height 32
paste input "**********"
type input "**********"
click at [515, 581] on span "Run Report" at bounding box center [516, 572] width 70 height 32
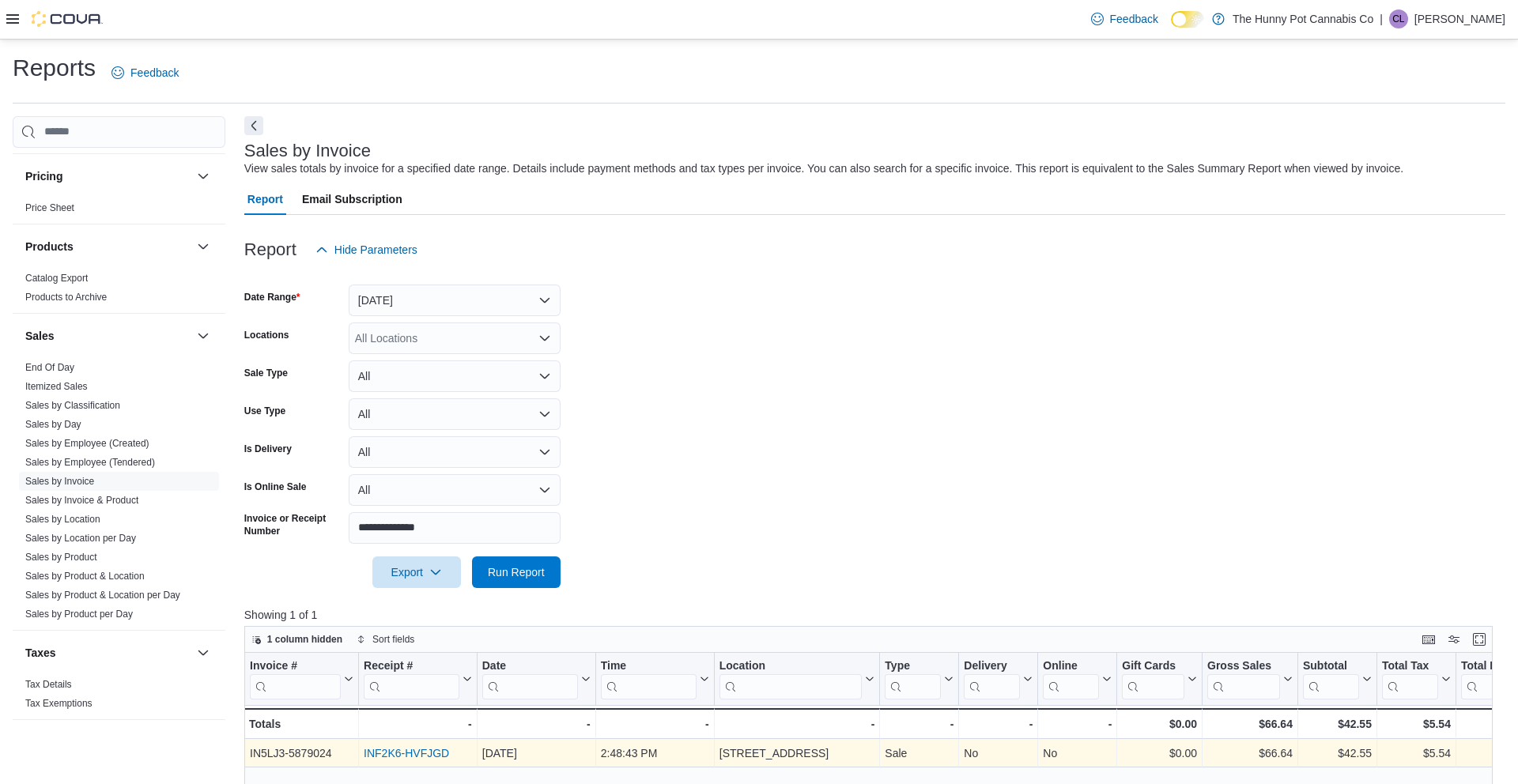
click at [393, 749] on link "INF2K6-HVFJGD" at bounding box center [406, 752] width 85 height 12
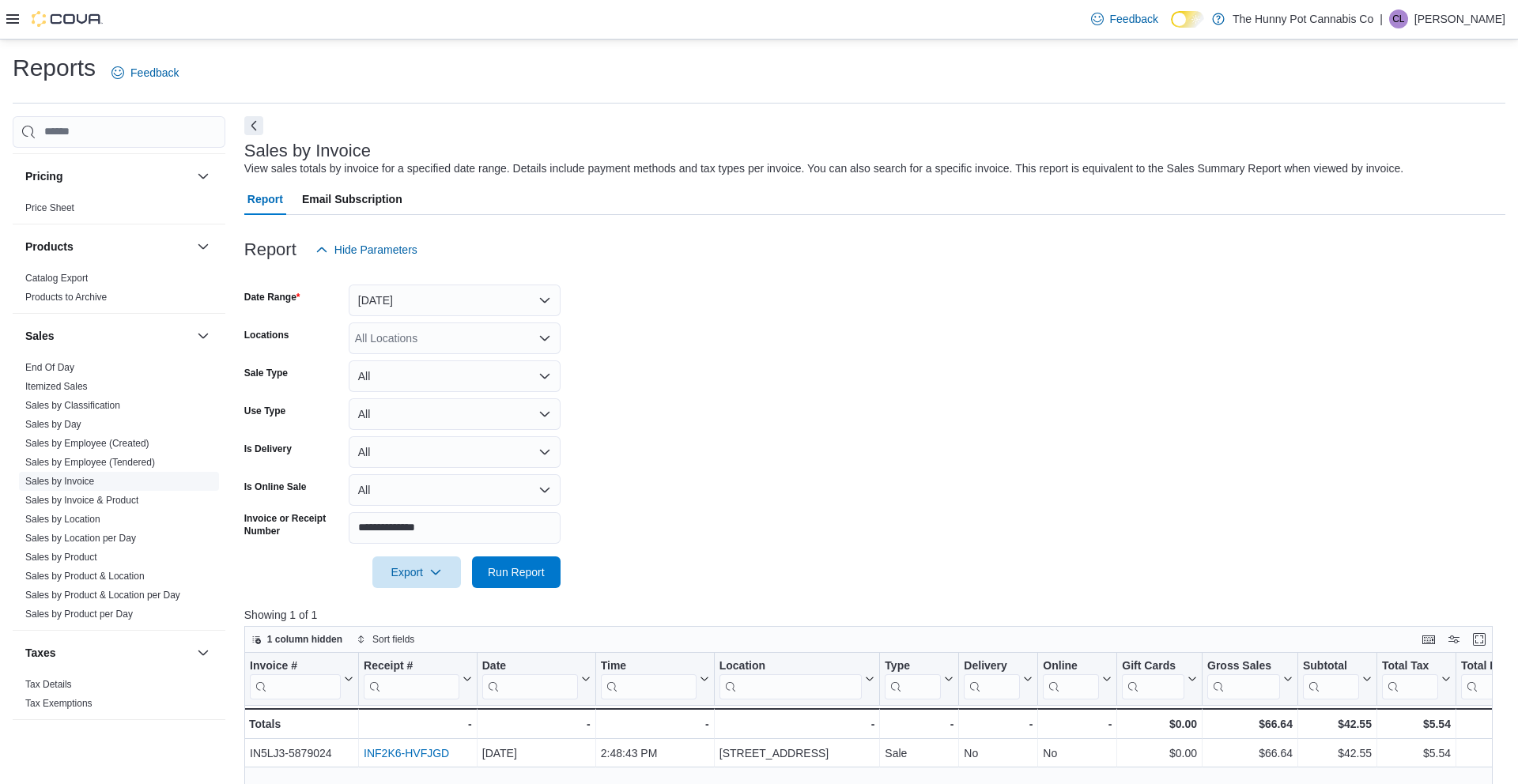
click at [76, 484] on link "Sales by Invoice" at bounding box center [59, 480] width 69 height 11
click at [95, 501] on link "Sales by Invoice & Product" at bounding box center [81, 499] width 113 height 11
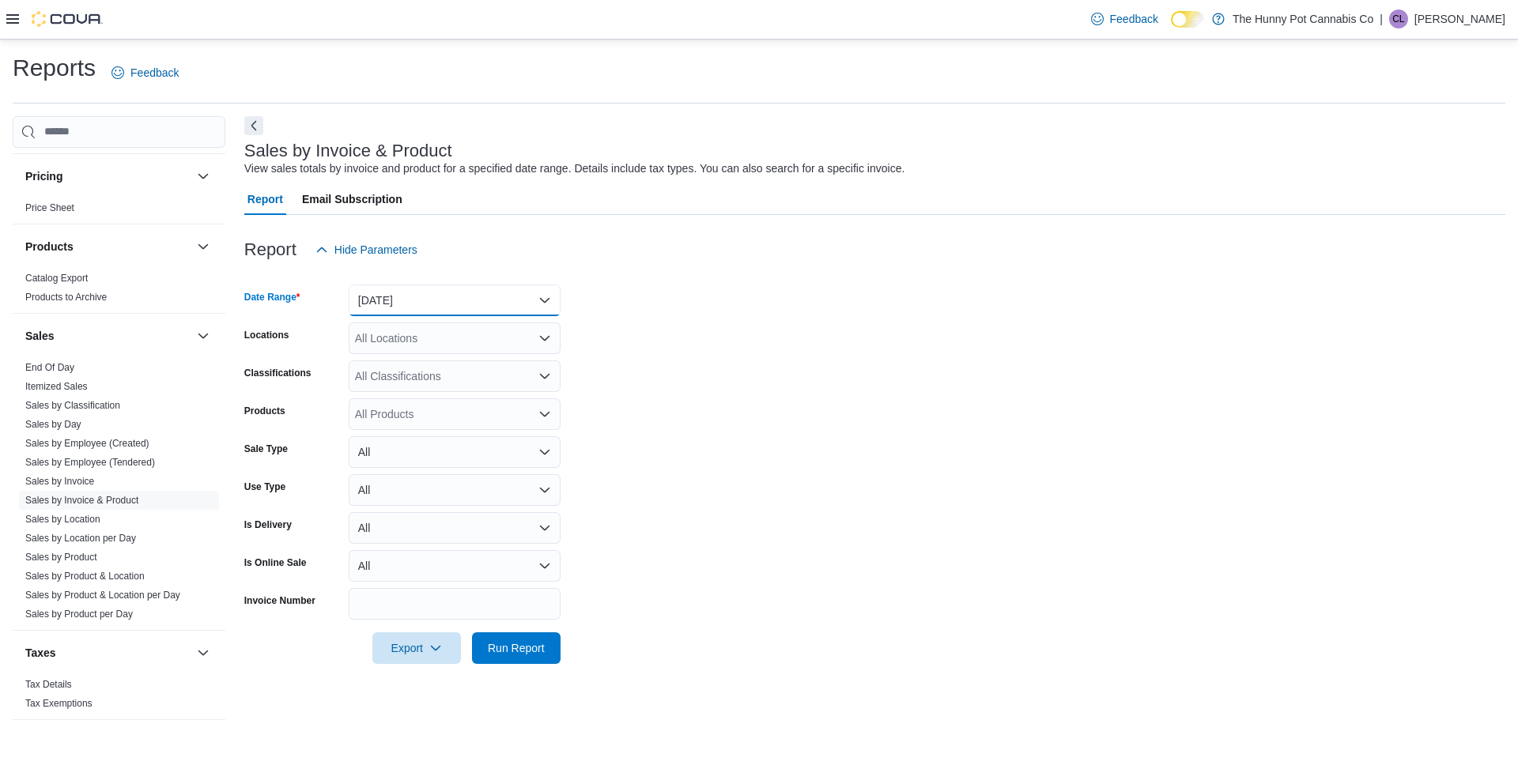
click at [393, 297] on button "Yesterday" at bounding box center [454, 300] width 212 height 32
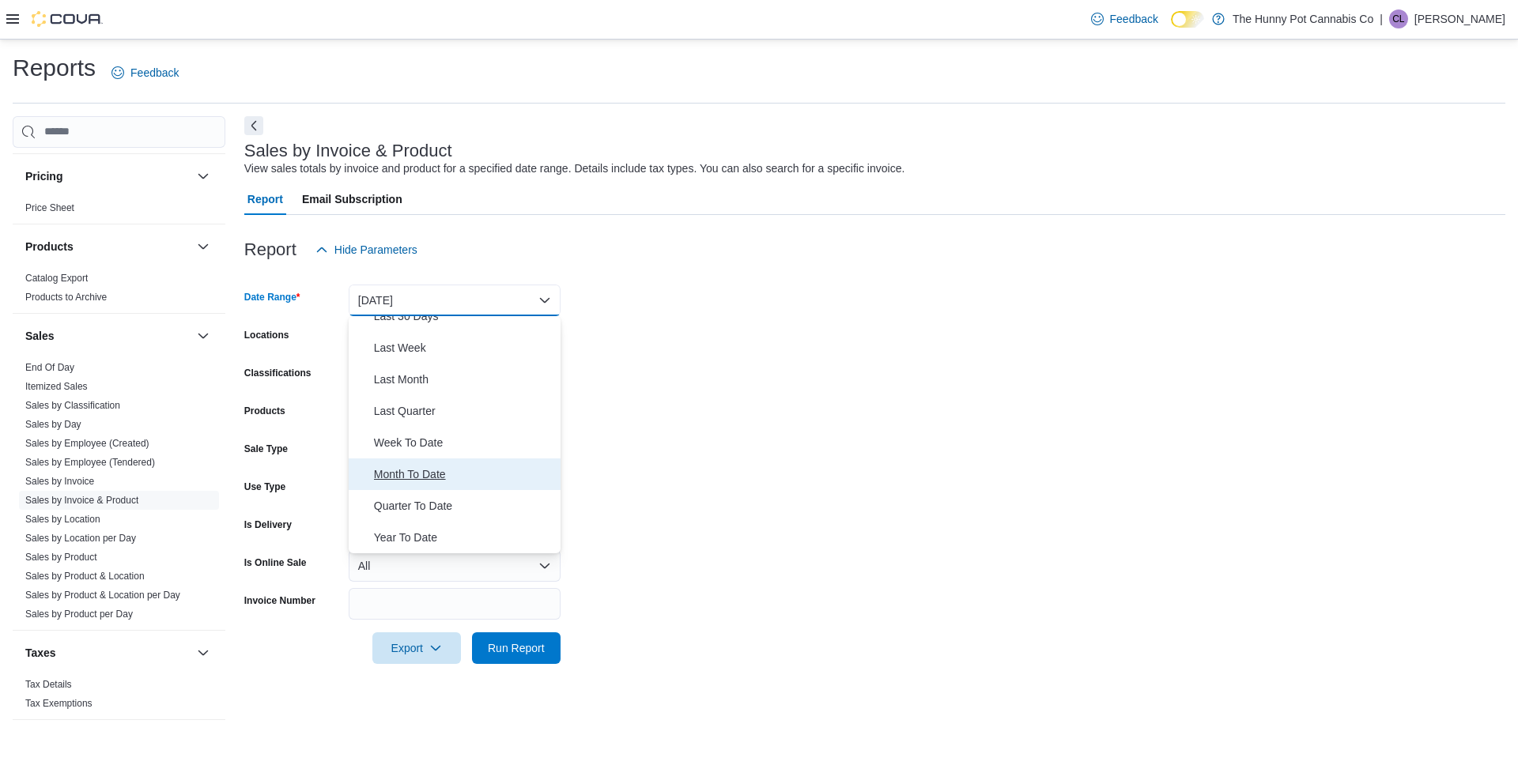
click at [440, 480] on span "Month To Date" at bounding box center [464, 474] width 180 height 19
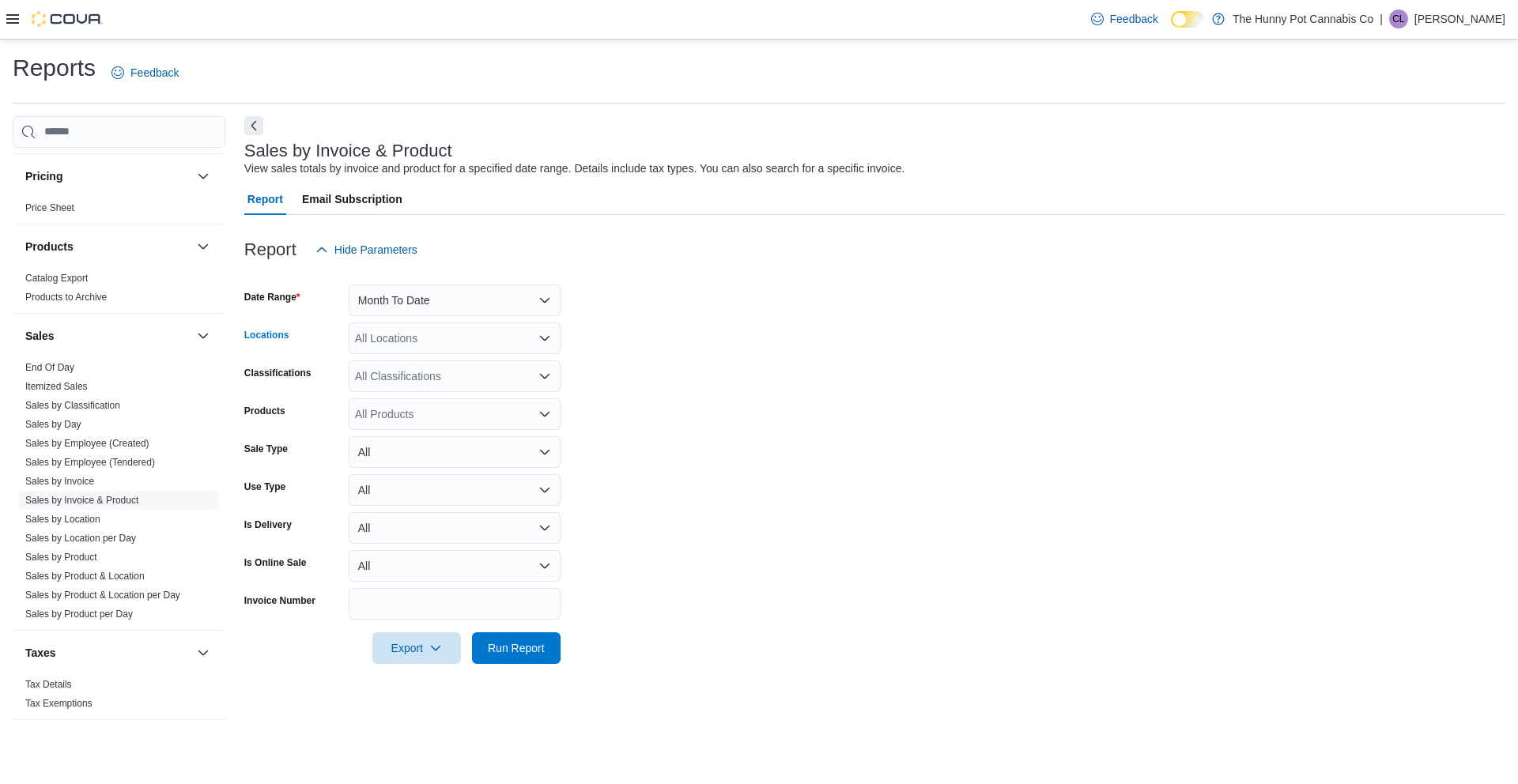
click at [417, 336] on div "All Locations" at bounding box center [454, 338] width 212 height 32
type input "****"
click at [435, 365] on span "1505 Guelph Line" at bounding box center [435, 365] width 88 height 16
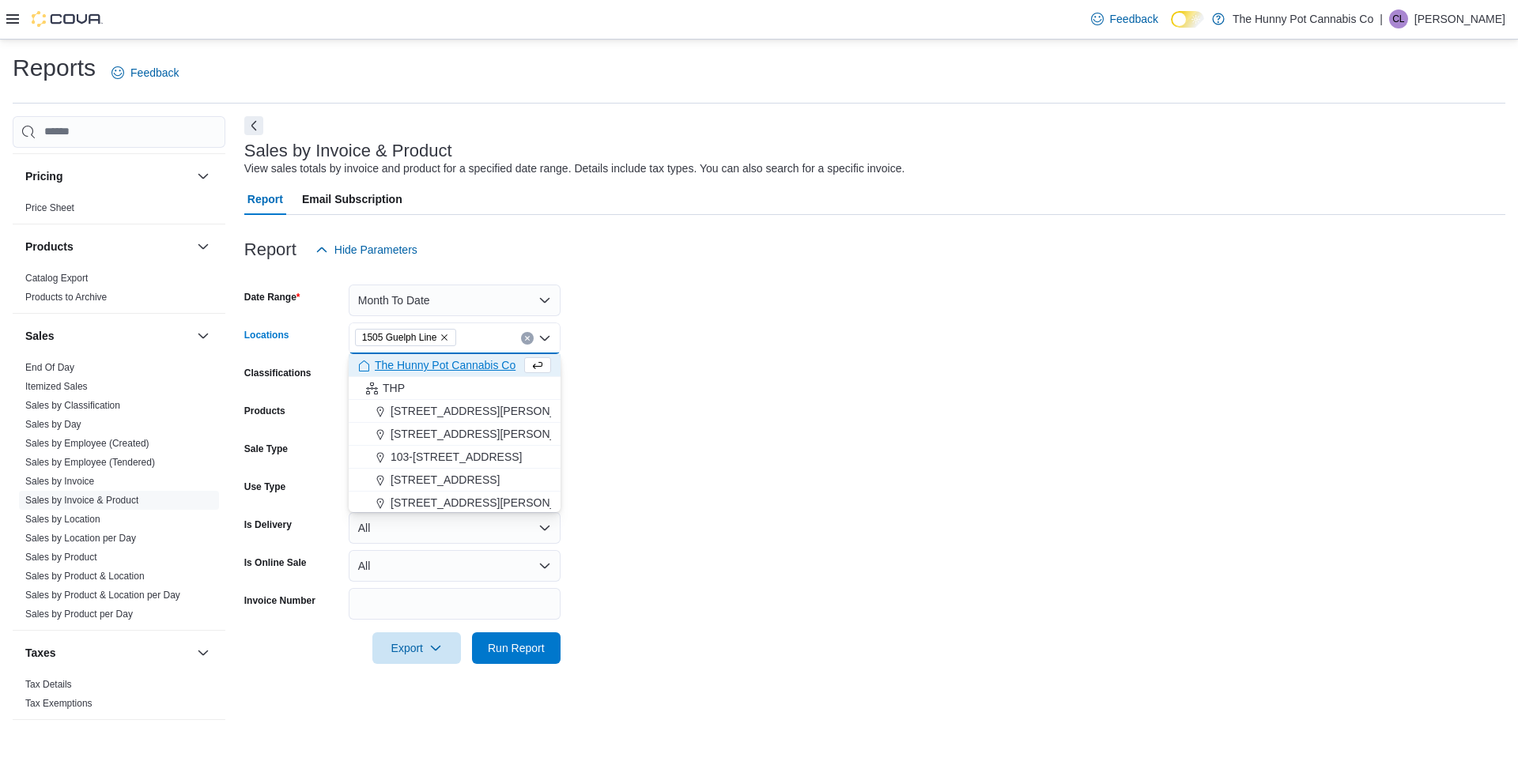
click at [715, 361] on form "Date Range Month To Date Locations 1505 Guelph Line Combo box. Selected. 1505 G…" at bounding box center [874, 465] width 1261 height 398
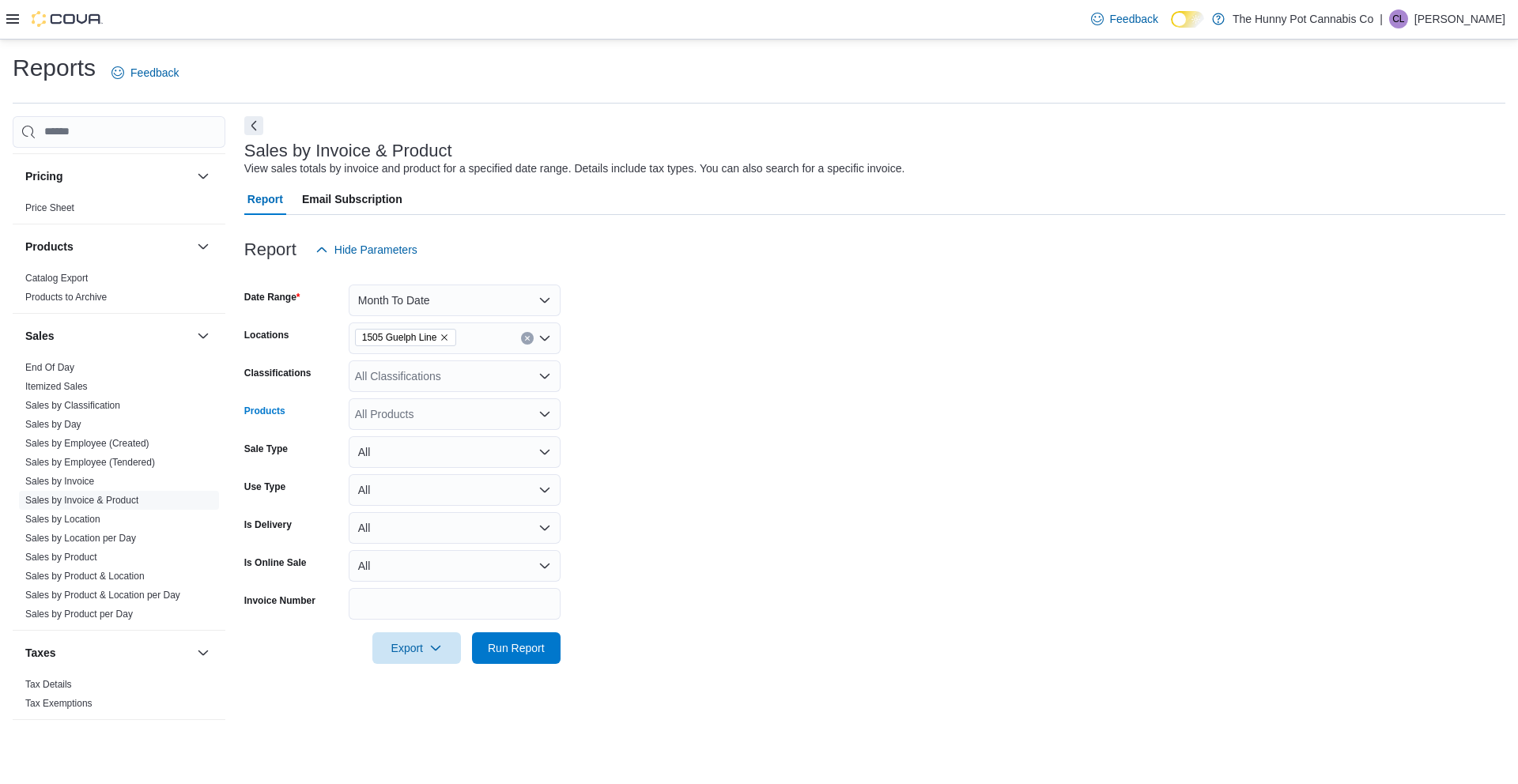
click at [502, 411] on div "All Products" at bounding box center [454, 414] width 212 height 32
type input "*"
click at [446, 393] on form "Date Range Month To Date Locations 1505 Guelph Line Classifications All Classif…" at bounding box center [874, 465] width 1261 height 398
click at [438, 382] on div "All Classifications" at bounding box center [454, 376] width 212 height 32
type input "*******"
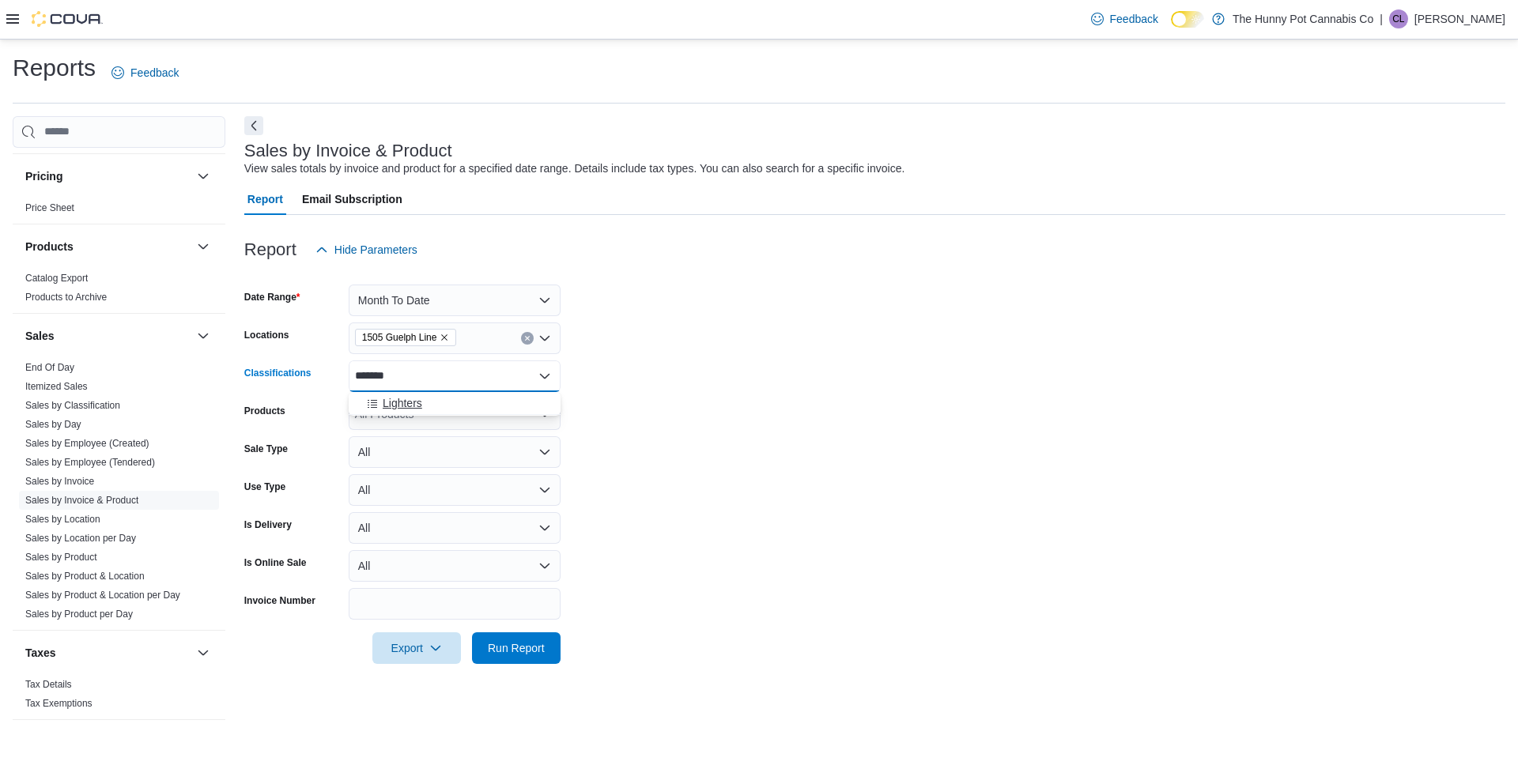
click at [424, 400] on div "Lighters" at bounding box center [454, 402] width 193 height 16
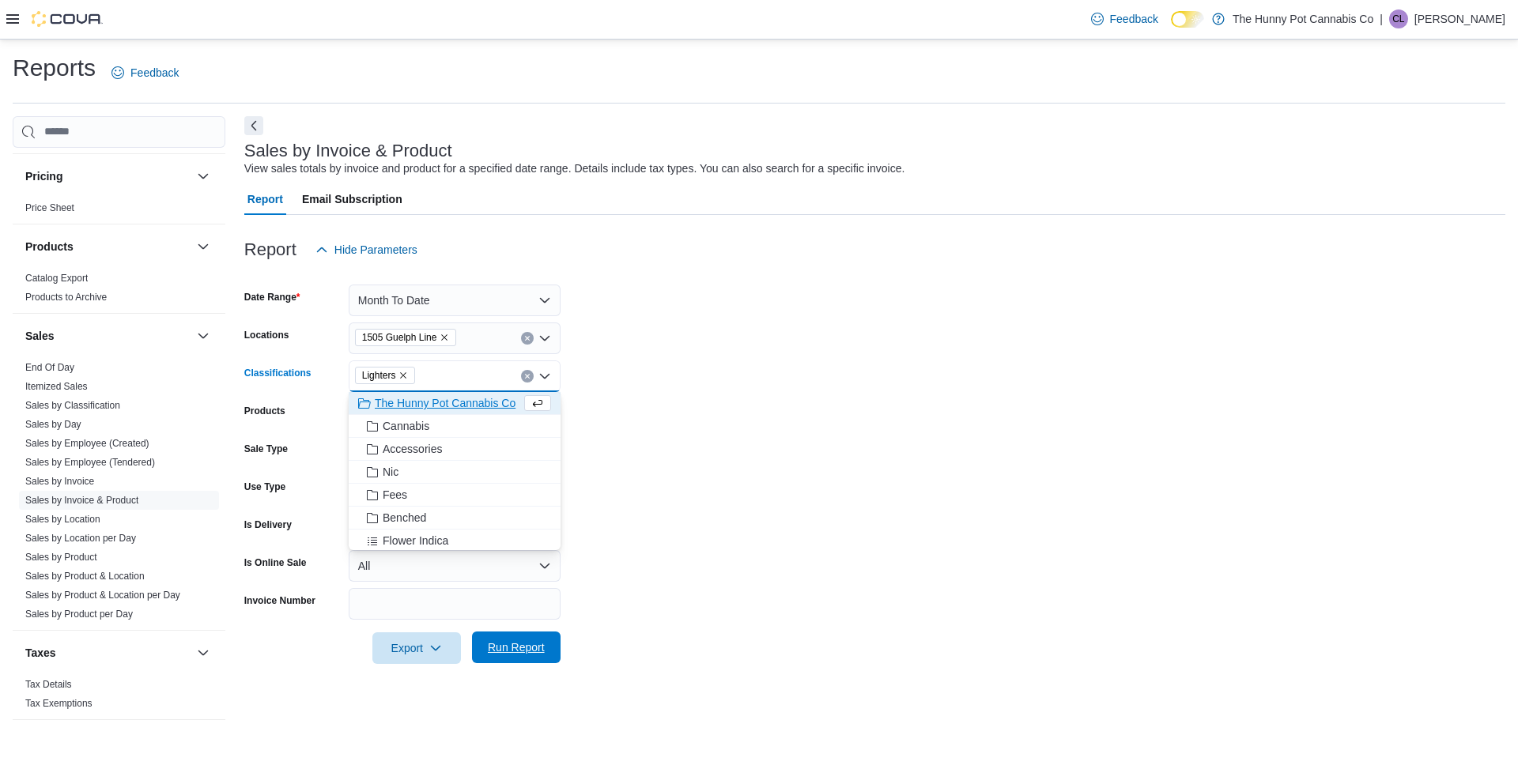
click at [529, 658] on span "Run Report" at bounding box center [516, 647] width 70 height 32
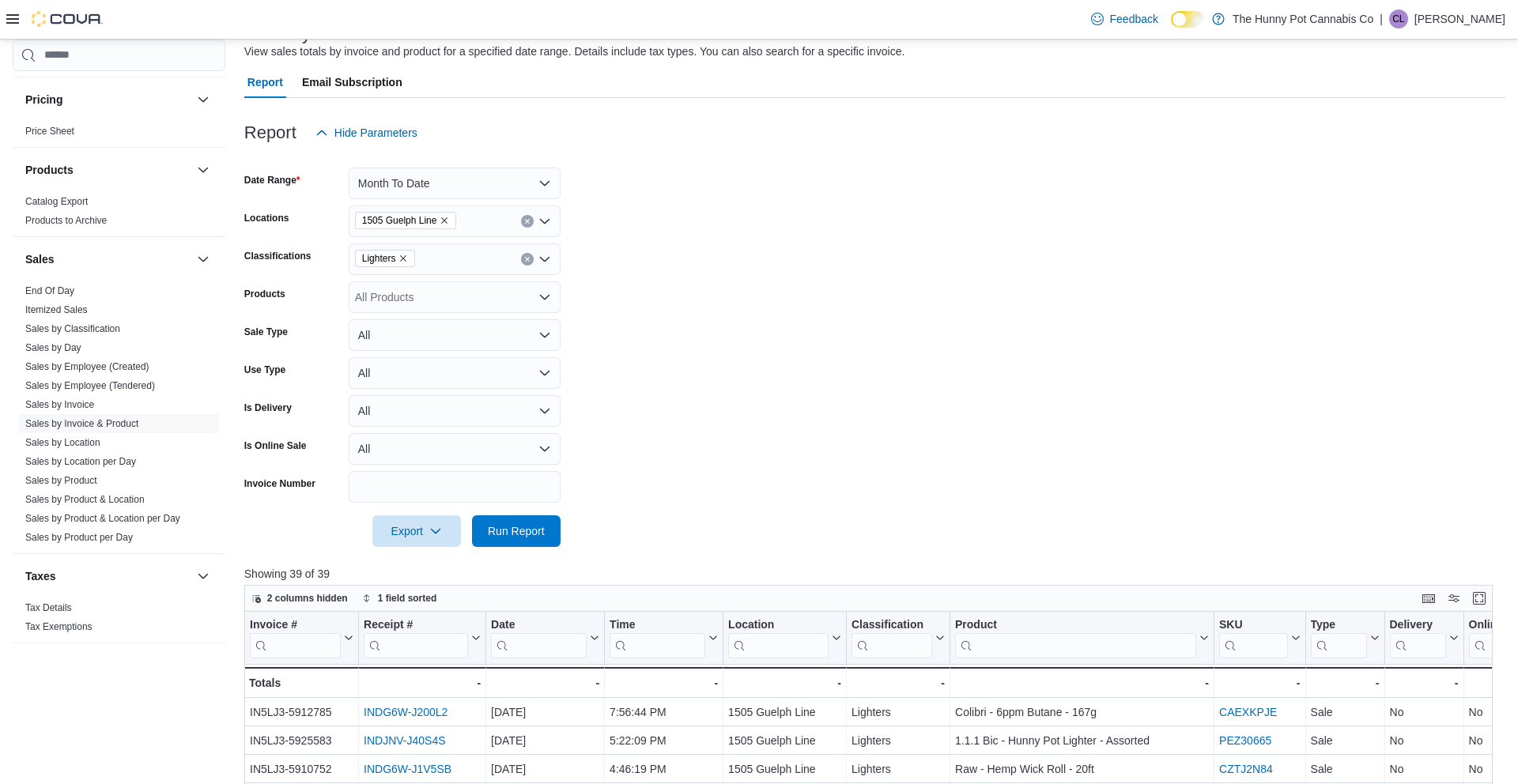
scroll to position [122, 0]
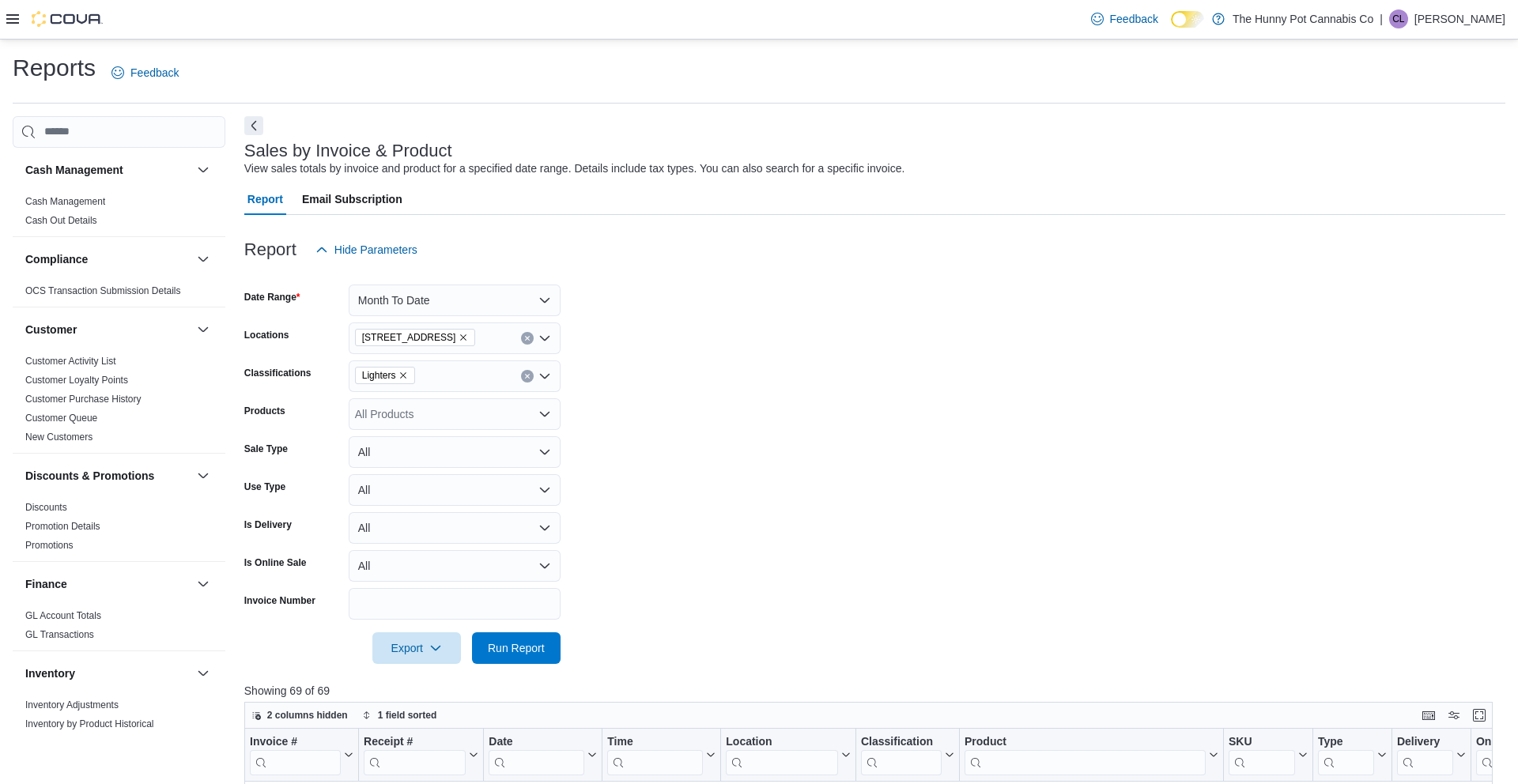
scroll to position [865, 0]
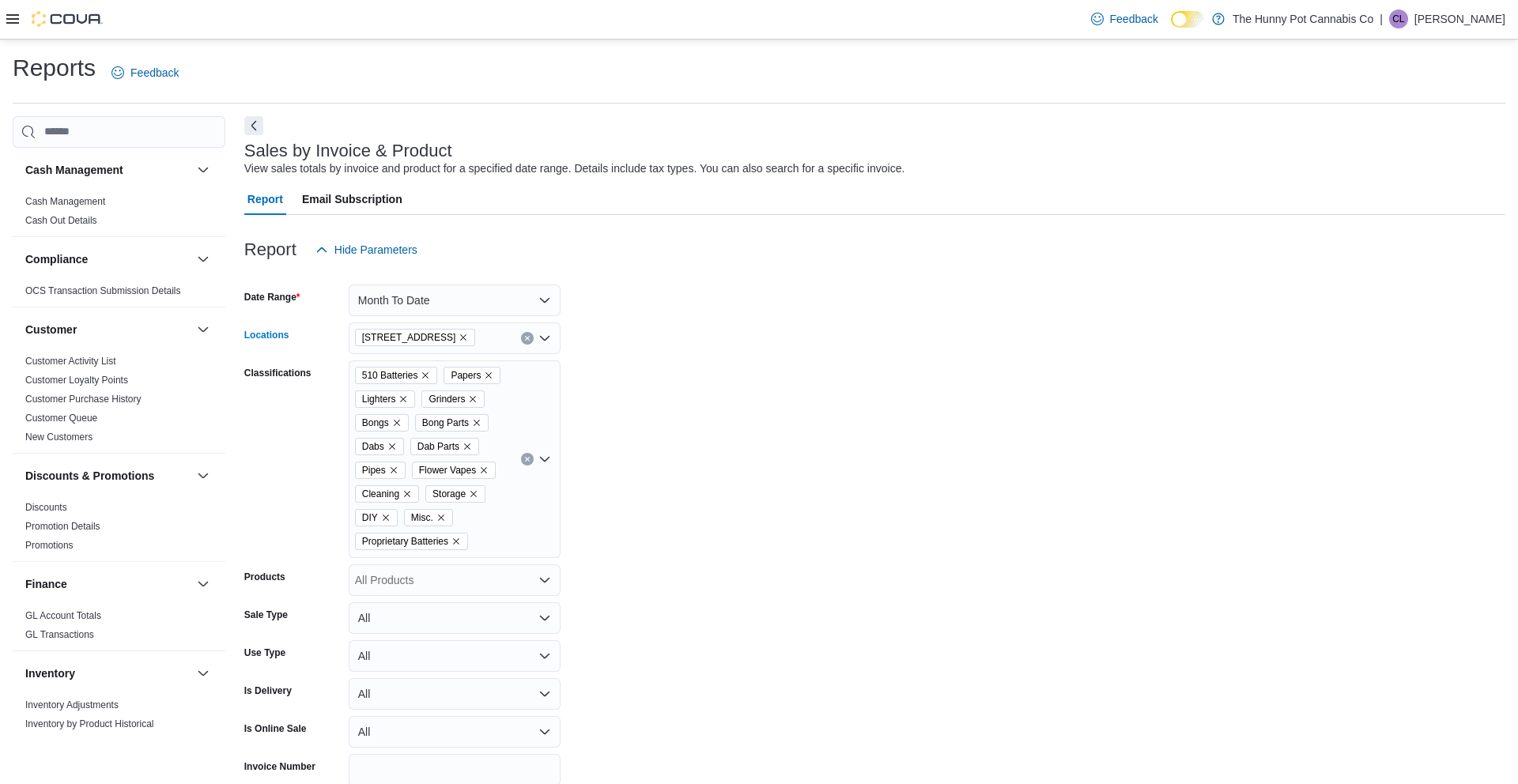
click at [461, 341] on icon "Remove 40 Centennial Pkwy from selection in this group" at bounding box center [462, 337] width 9 height 9
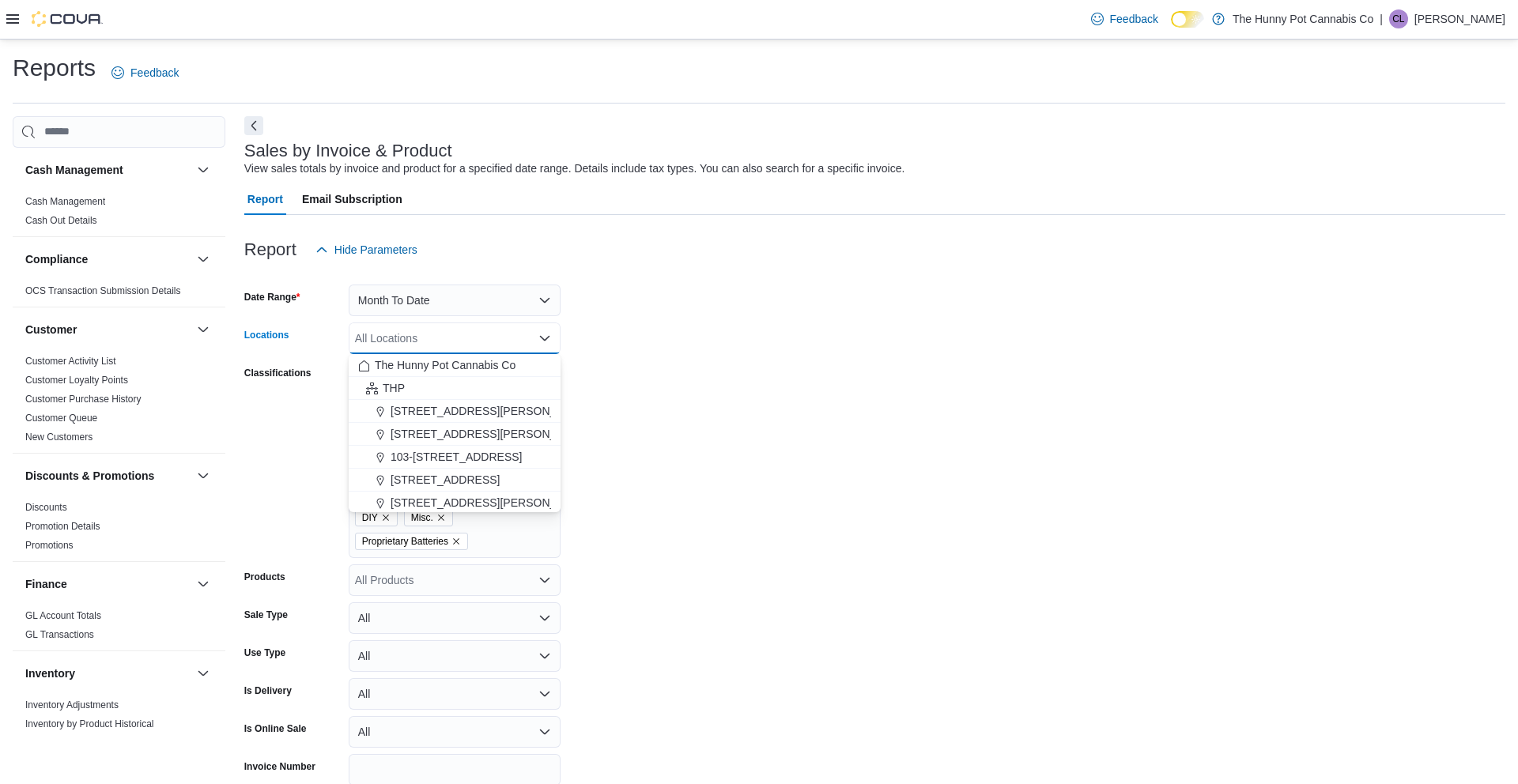
click at [461, 341] on div "All Locations Combo box. Selected. Combo box input. All Locations. Type some te…" at bounding box center [454, 338] width 212 height 32
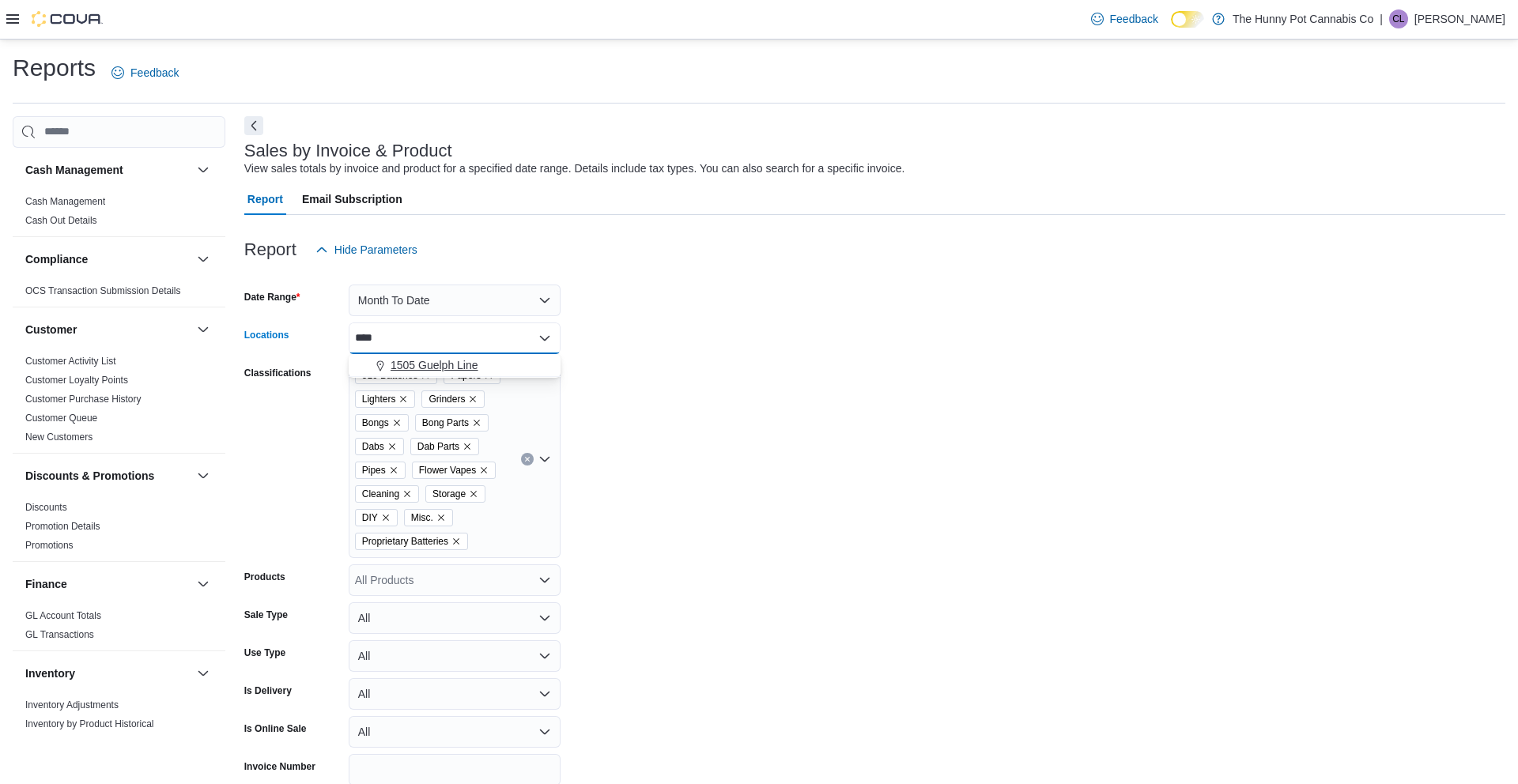
type input "****"
click at [453, 365] on span "1505 Guelph Line" at bounding box center [435, 365] width 88 height 16
click at [647, 402] on form "Date Range Month To Date Locations 1505 Guelph Line Classifications 510 Batteri…" at bounding box center [874, 548] width 1261 height 564
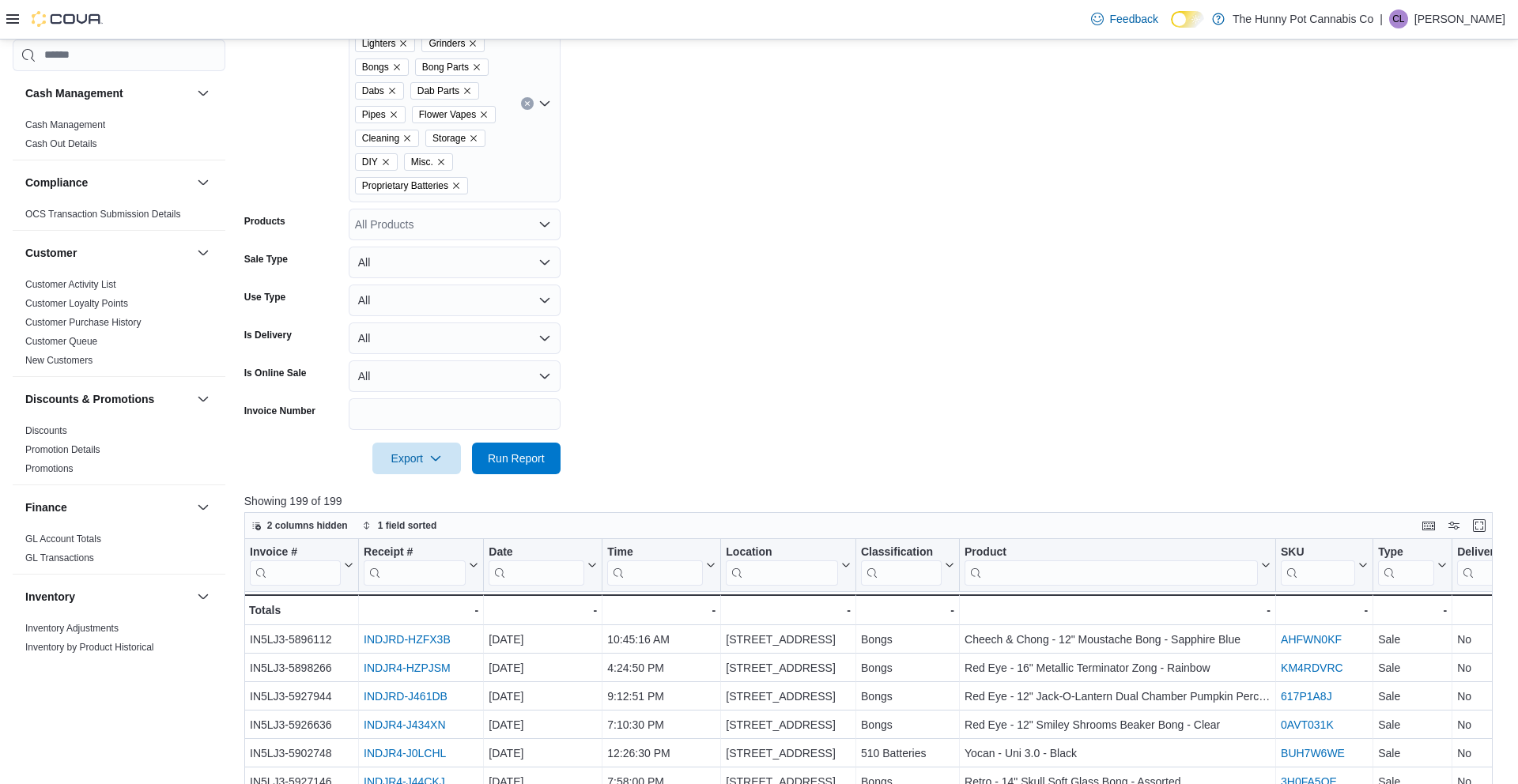
scroll to position [532, 0]
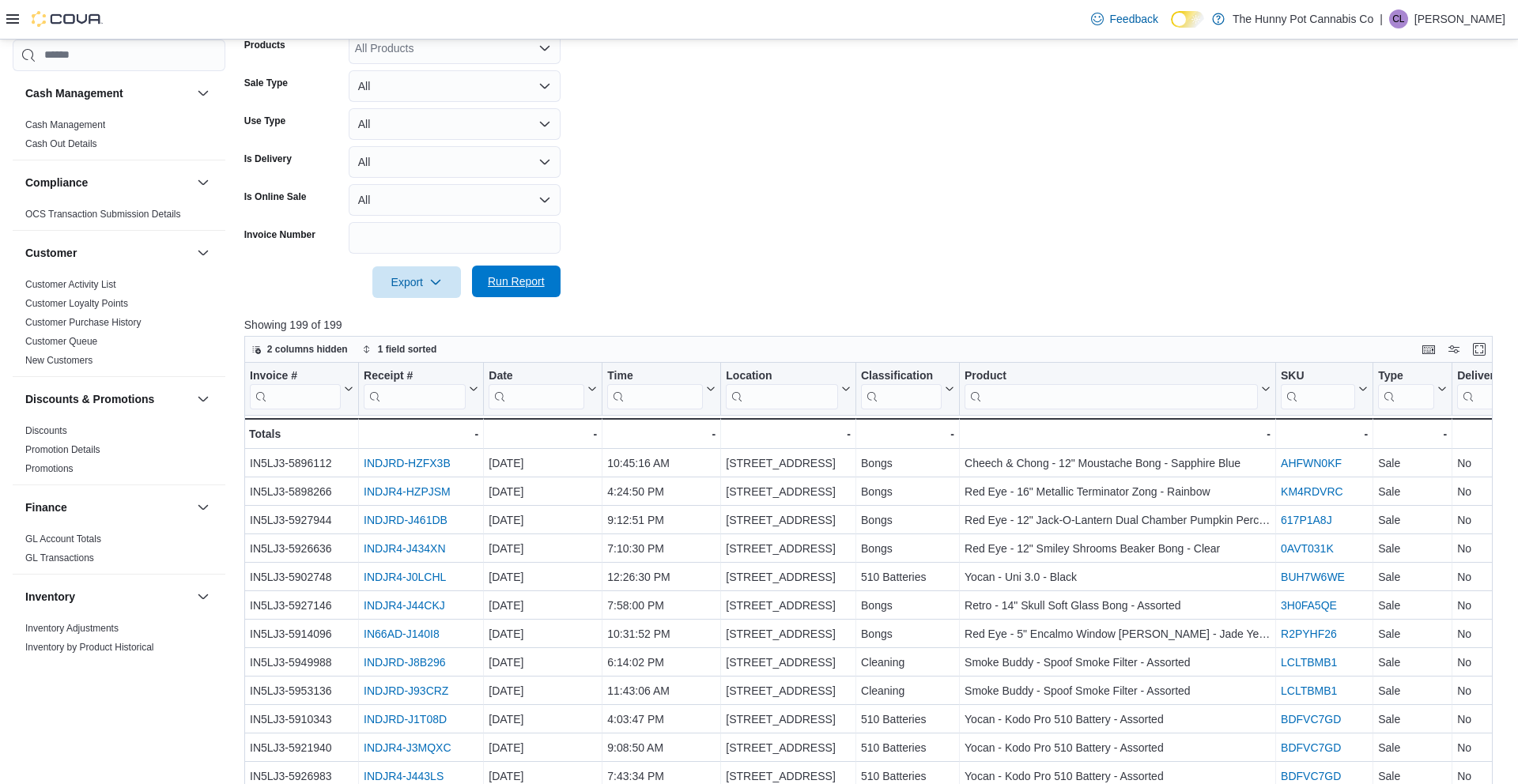
click at [526, 289] on span "Run Report" at bounding box center [516, 281] width 57 height 16
